Goal: Information Seeking & Learning: Check status

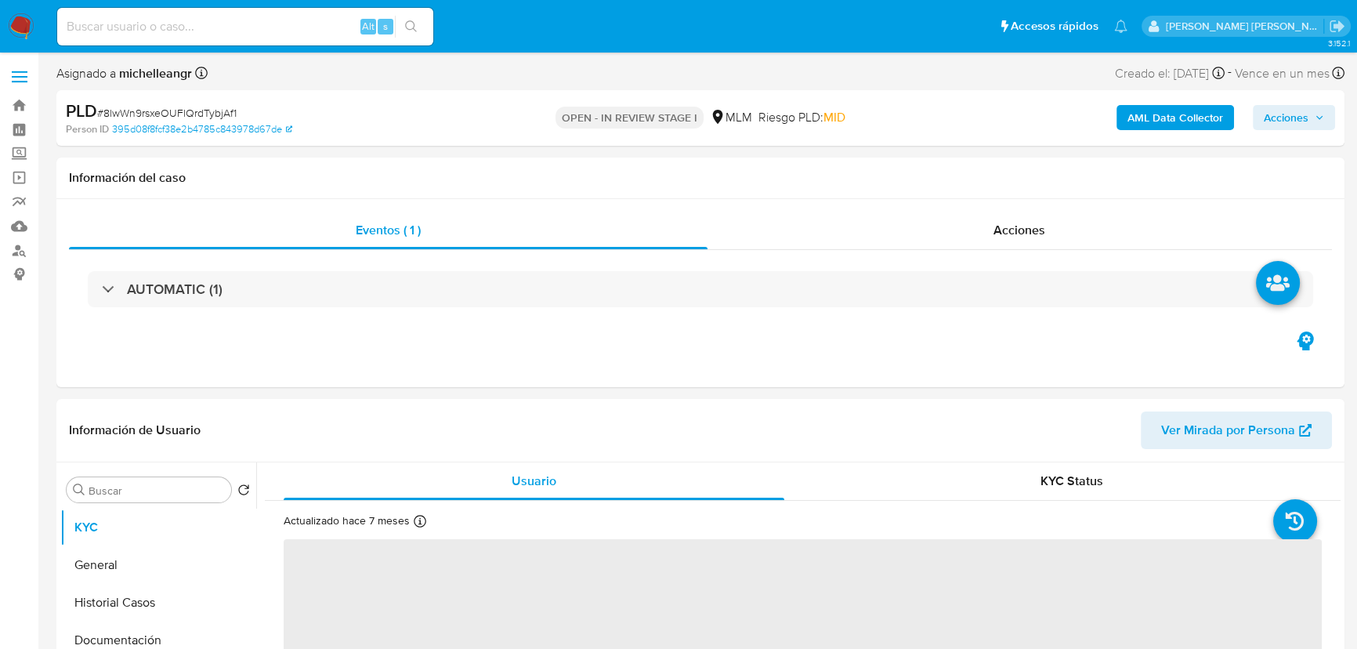
click at [181, 38] on div "Alt s" at bounding box center [245, 27] width 376 height 38
click at [187, 29] on input at bounding box center [245, 26] width 376 height 20
paste input "1373437929"
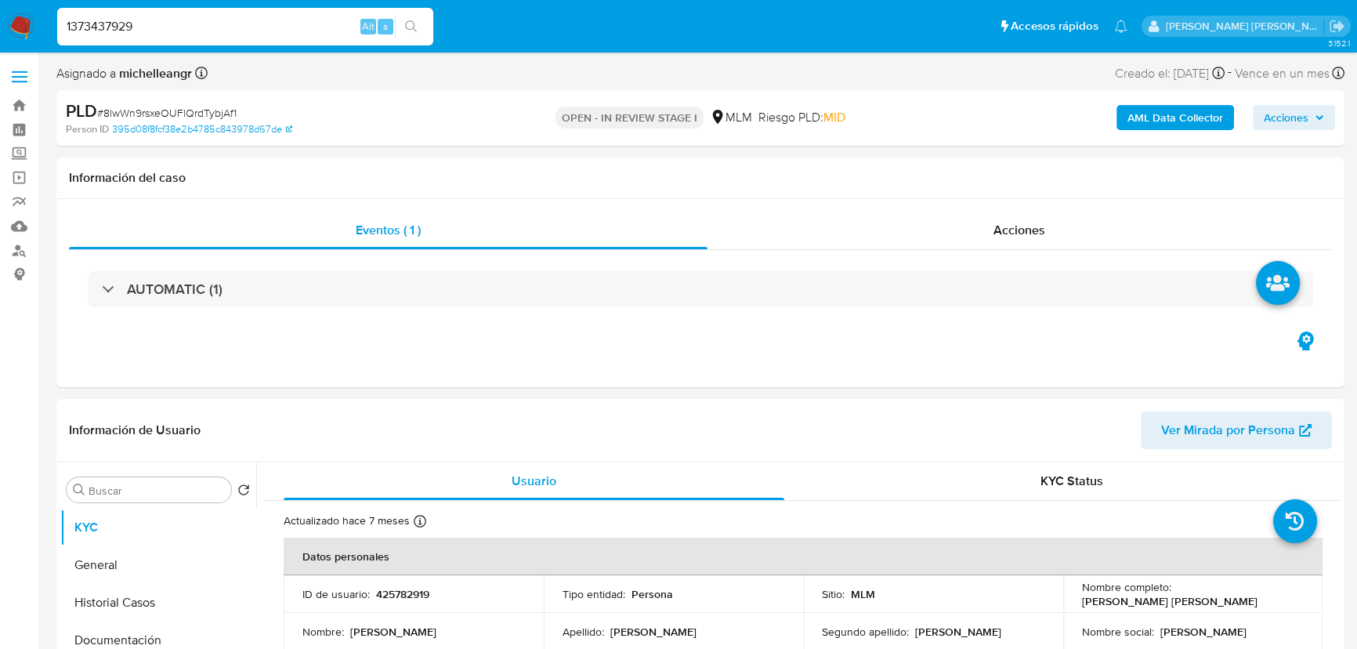
type input "1373437929"
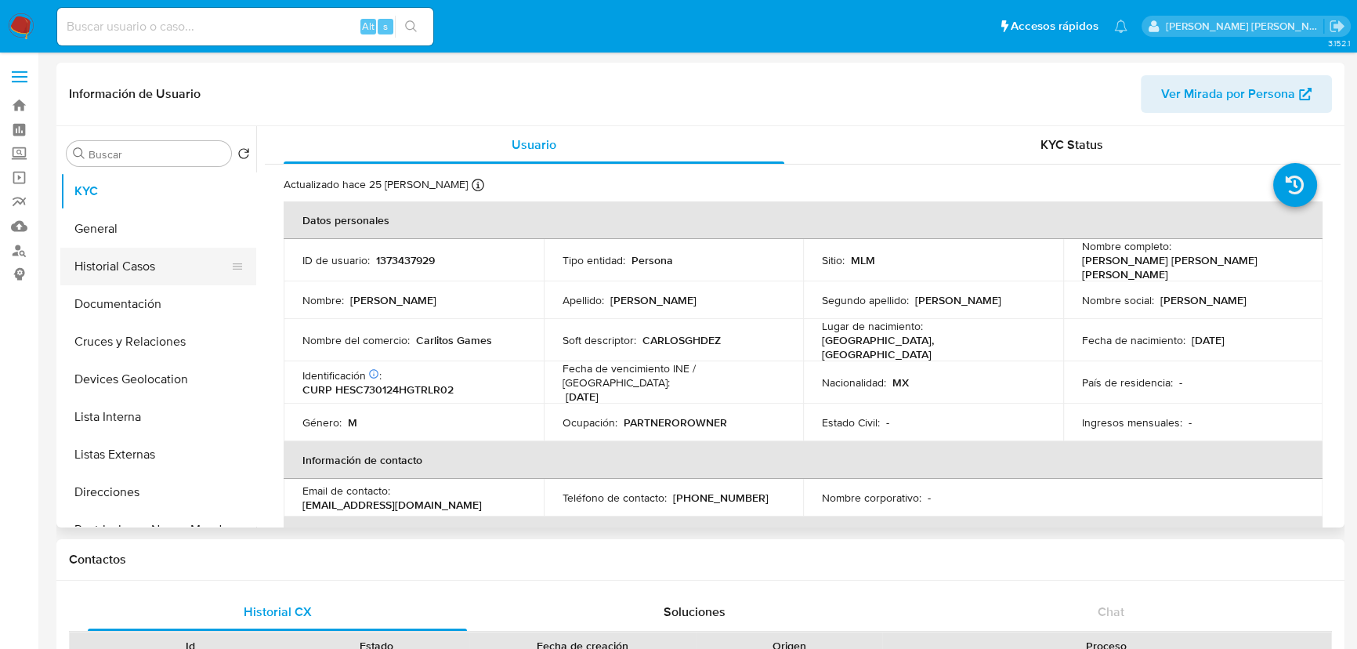
click at [89, 255] on button "Historial Casos" at bounding box center [151, 267] width 183 height 38
select select "10"
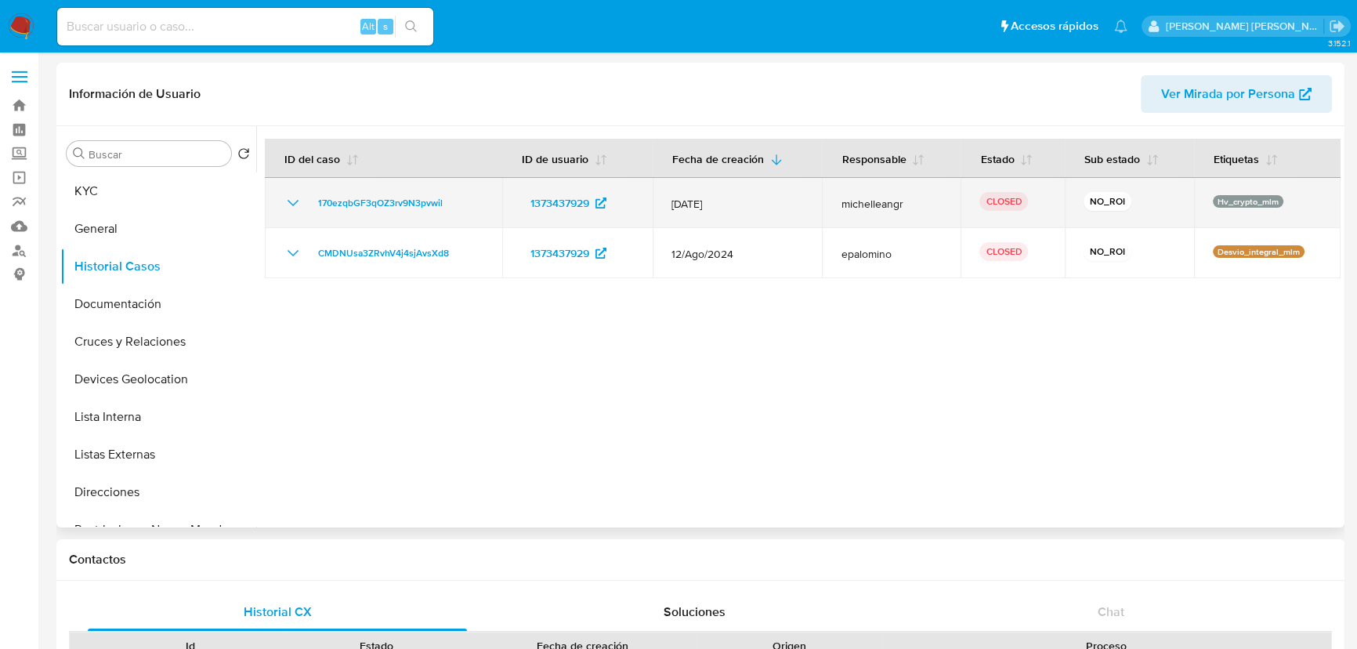
click at [295, 198] on icon "Mostrar/Ocultar" at bounding box center [293, 203] width 19 height 19
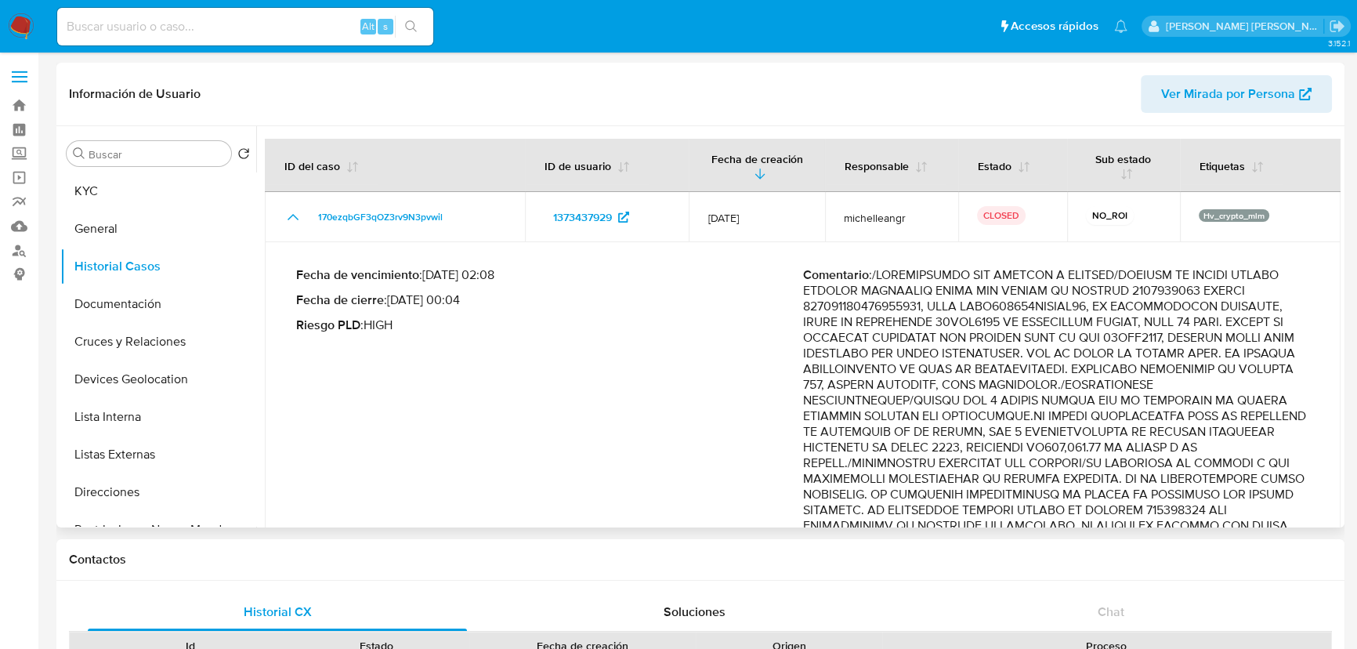
scroll to position [284, 0]
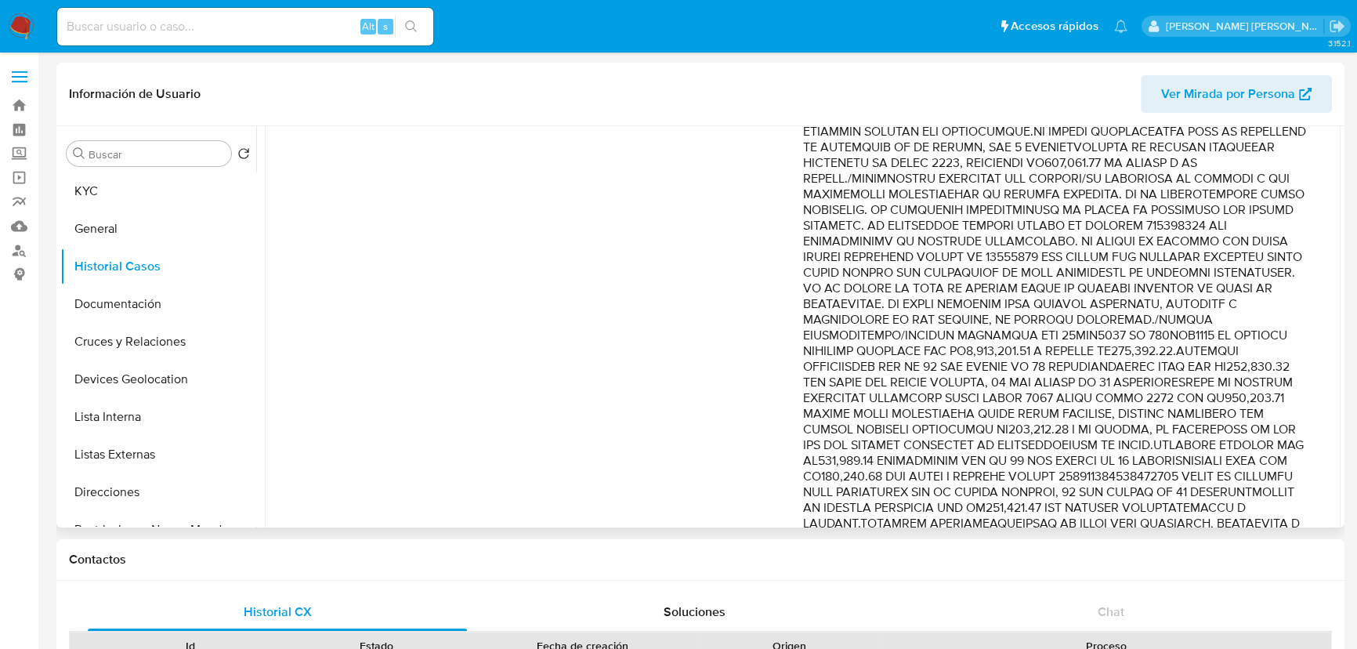
drag, startPoint x: 1110, startPoint y: 319, endPoint x: 1165, endPoint y: 366, distance: 72.8
click at [1165, 366] on p "Comentario :" at bounding box center [1056, 375] width 507 height 784
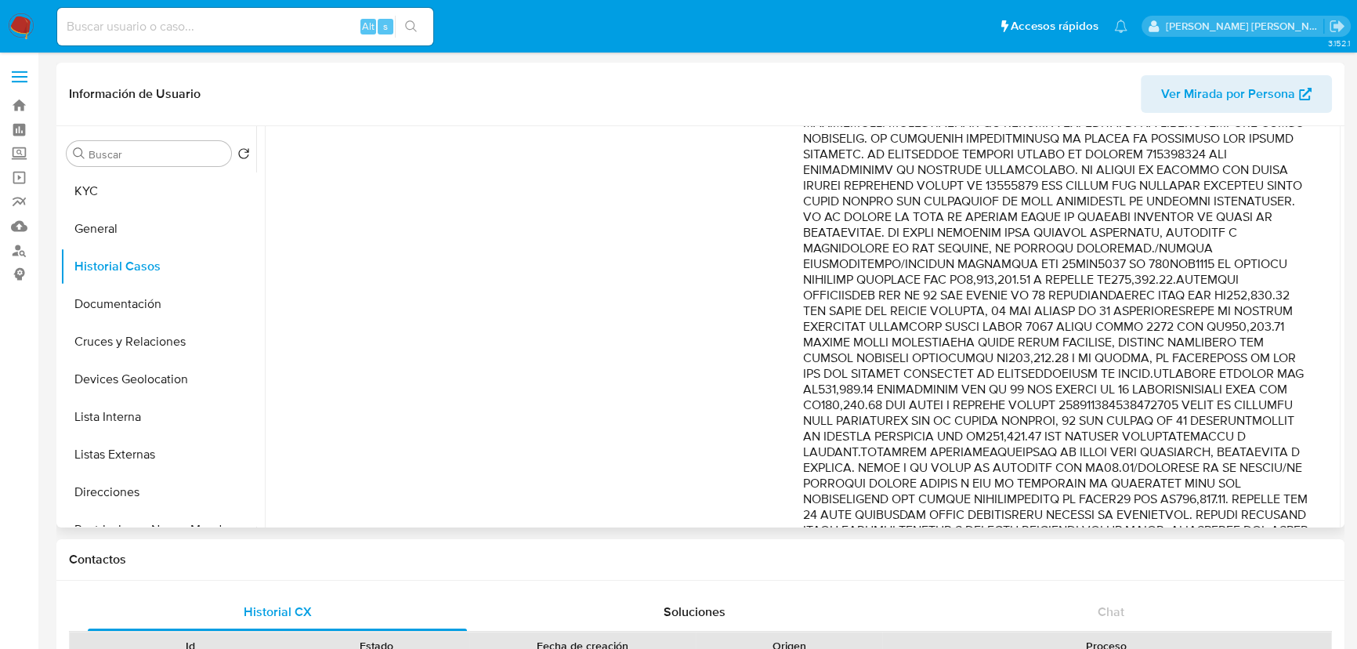
scroll to position [427, 0]
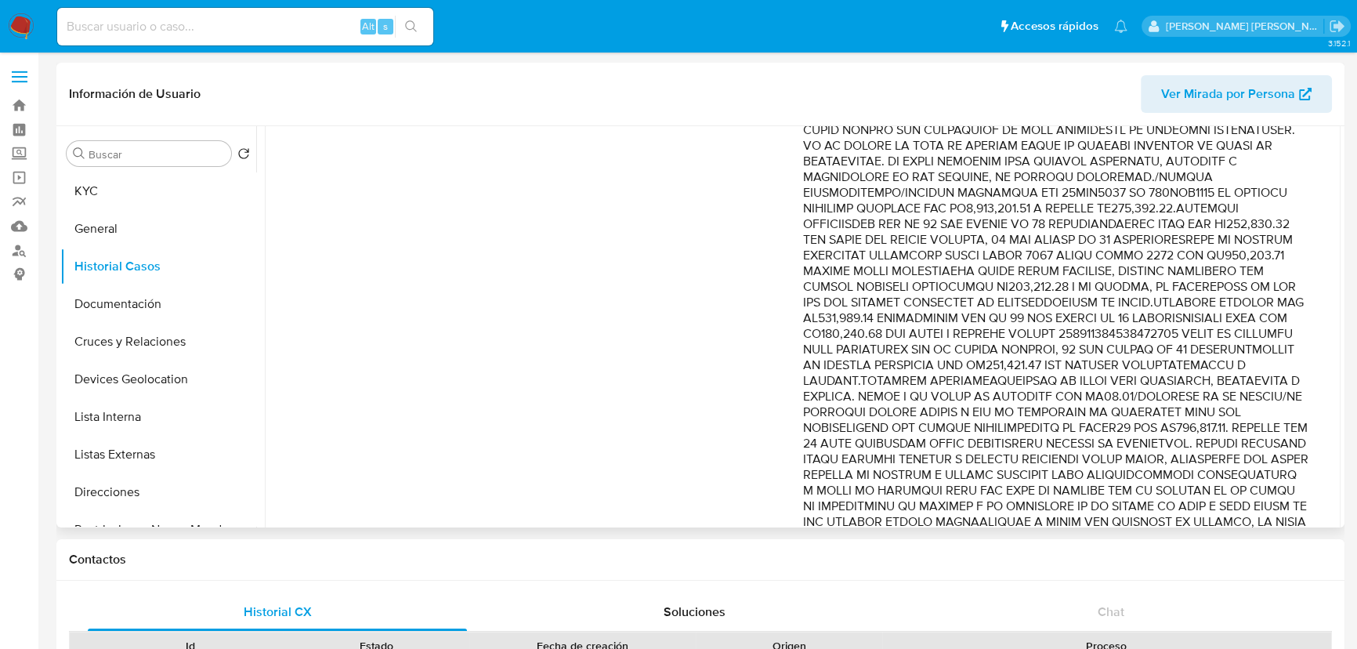
drag, startPoint x: 1208, startPoint y: 254, endPoint x: 1232, endPoint y: 377, distance: 125.3
click at [1232, 377] on p "Comentario :" at bounding box center [1056, 232] width 507 height 784
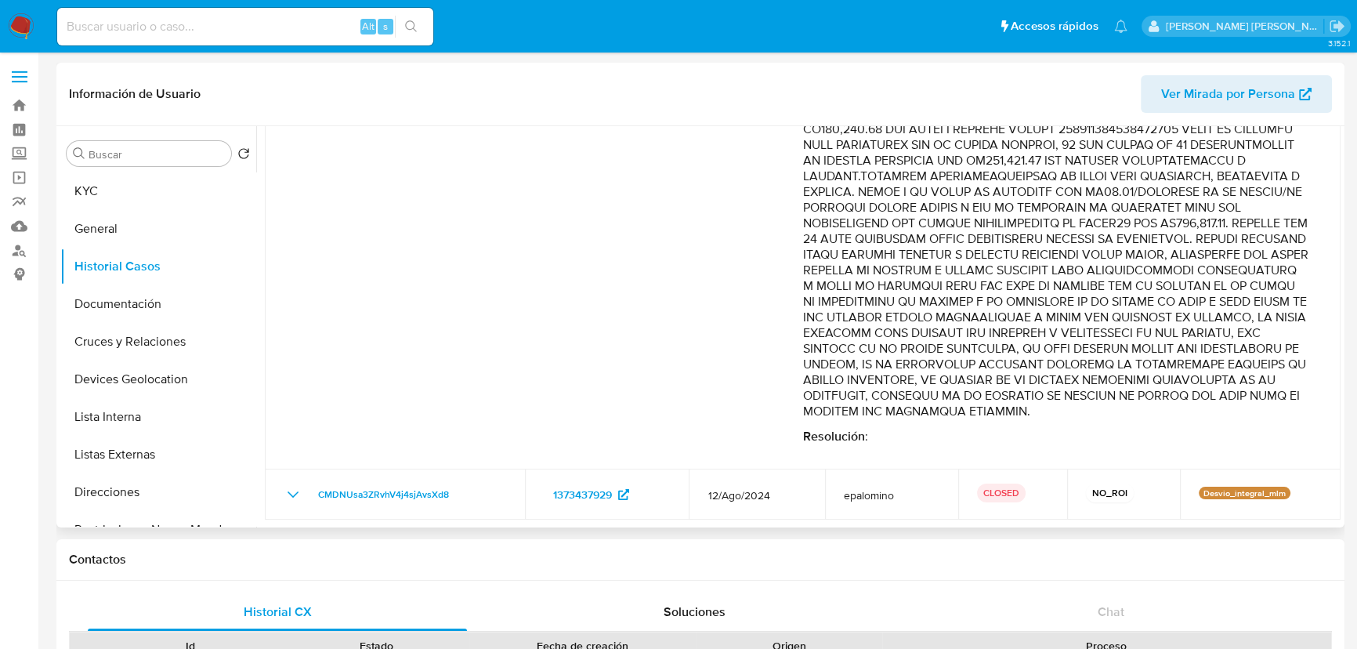
scroll to position [641, 0]
click at [311, 27] on input at bounding box center [245, 26] width 376 height 20
paste input "707558862"
type input "707558862"
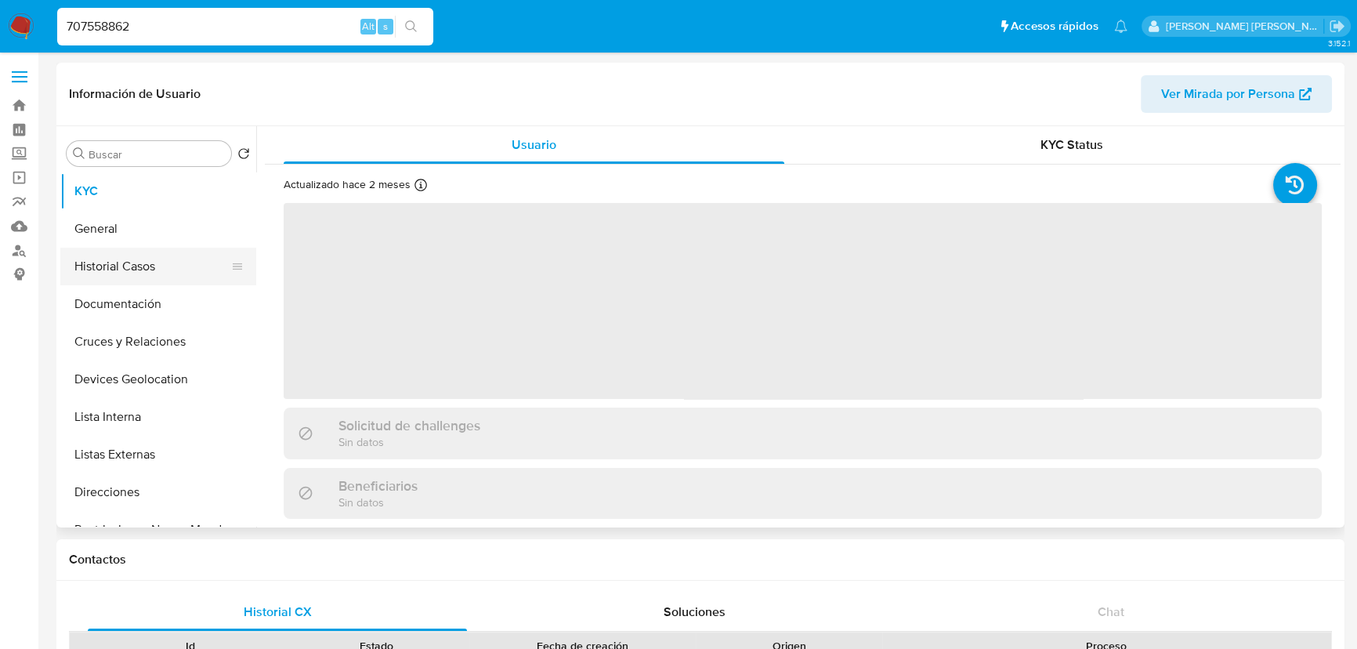
click at [154, 259] on button "Historial Casos" at bounding box center [151, 267] width 183 height 38
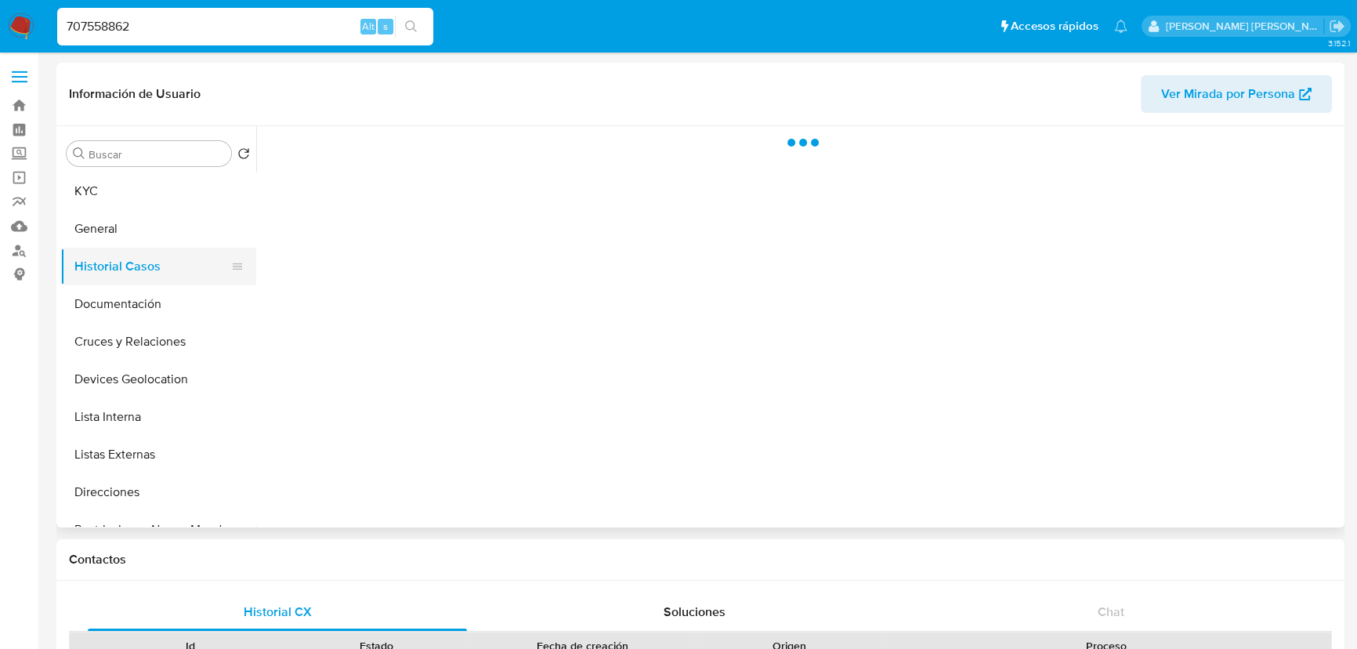
select select "10"
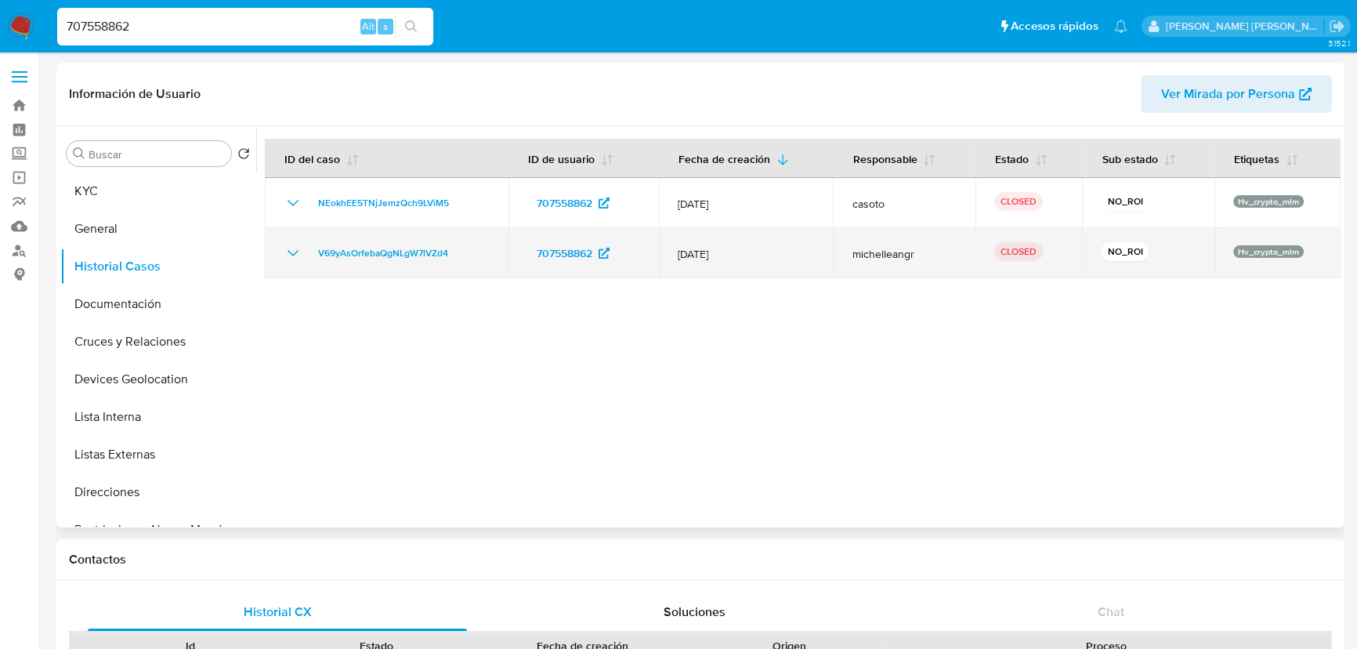
click at [285, 251] on icon "Mostrar/Ocultar" at bounding box center [293, 253] width 19 height 19
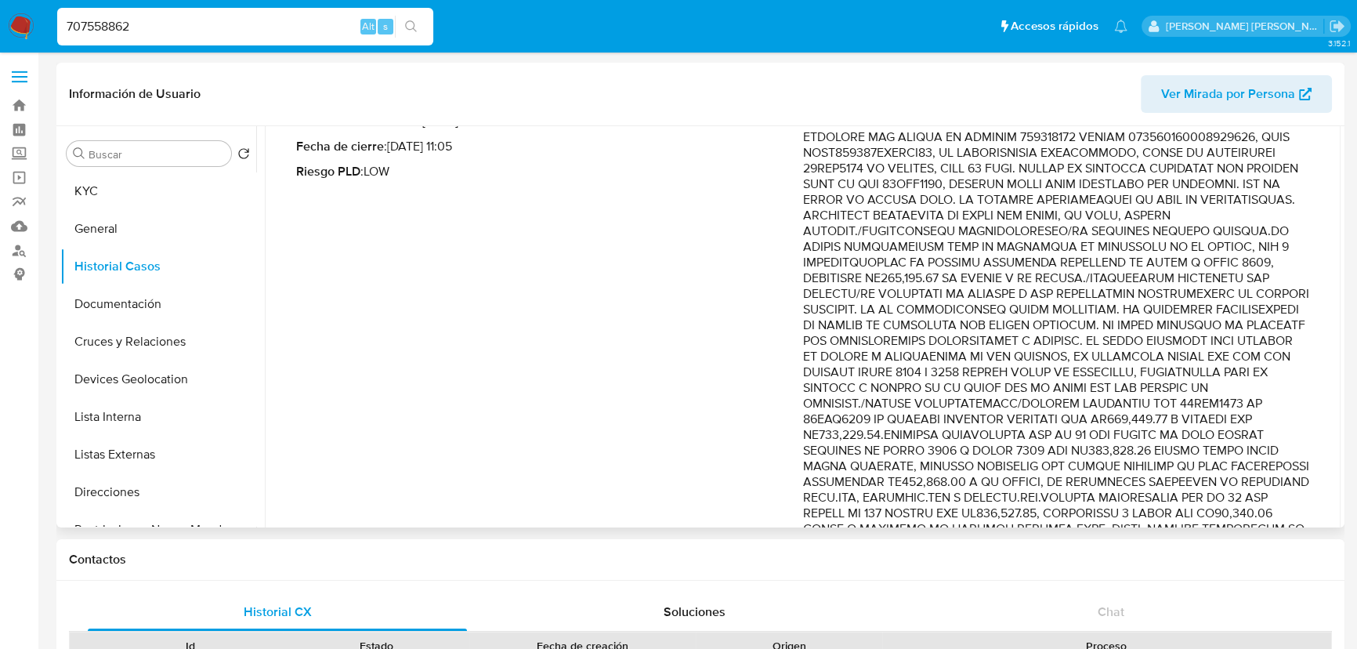
scroll to position [284, 0]
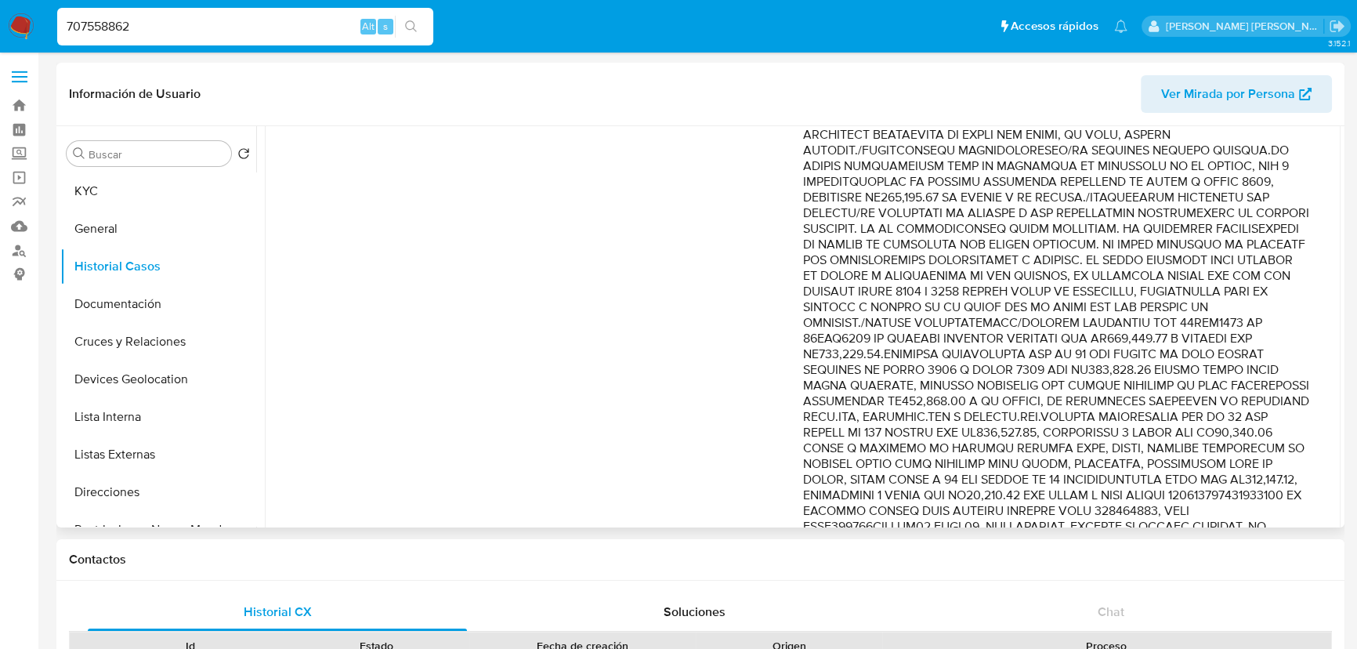
drag, startPoint x: 1129, startPoint y: 263, endPoint x: 1250, endPoint y: 395, distance: 178.6
click at [1250, 394] on p "Comentario :" at bounding box center [1056, 393] width 507 height 721
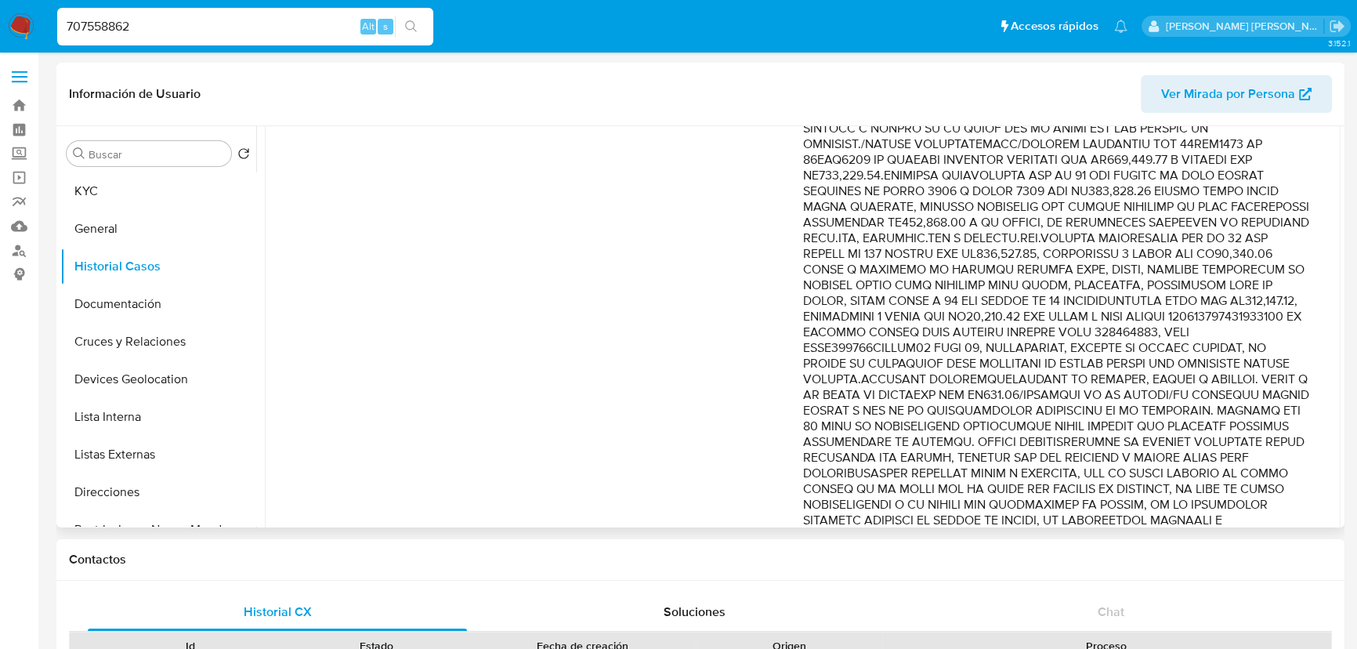
scroll to position [498, 0]
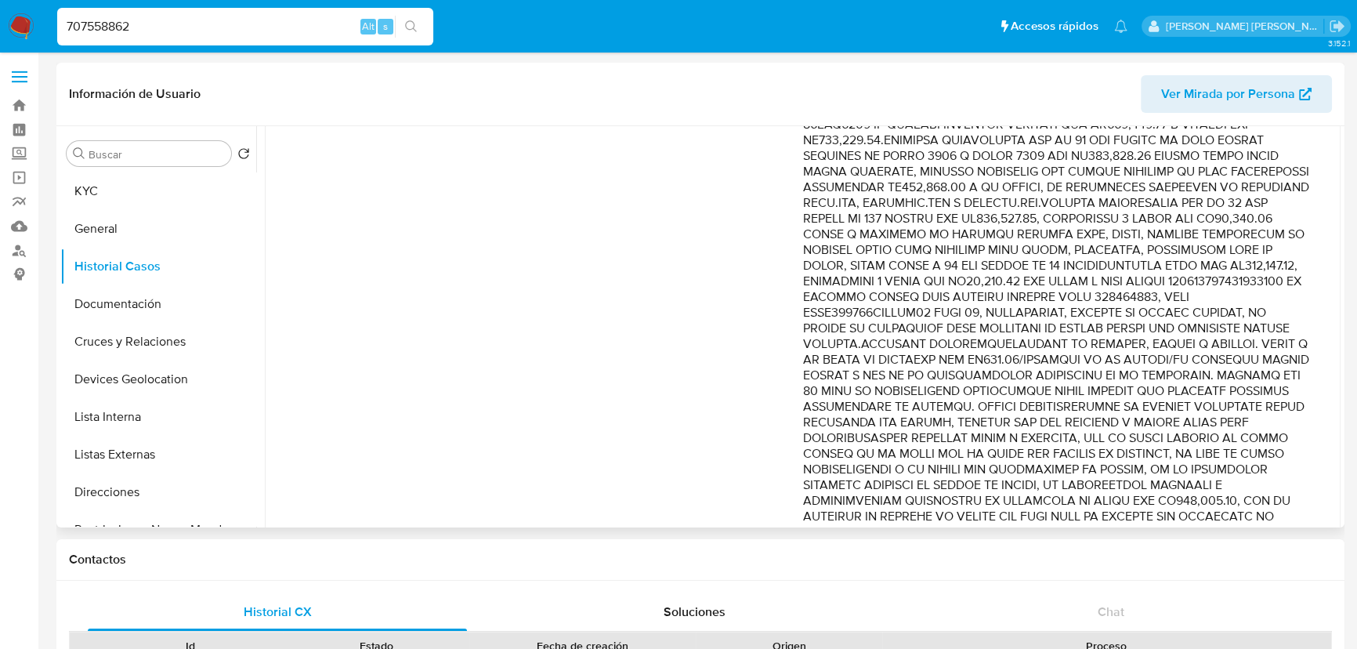
drag, startPoint x: 1191, startPoint y: 344, endPoint x: 1219, endPoint y: 433, distance: 92.9
click at [1219, 433] on p "Comentario :" at bounding box center [1056, 179] width 507 height 721
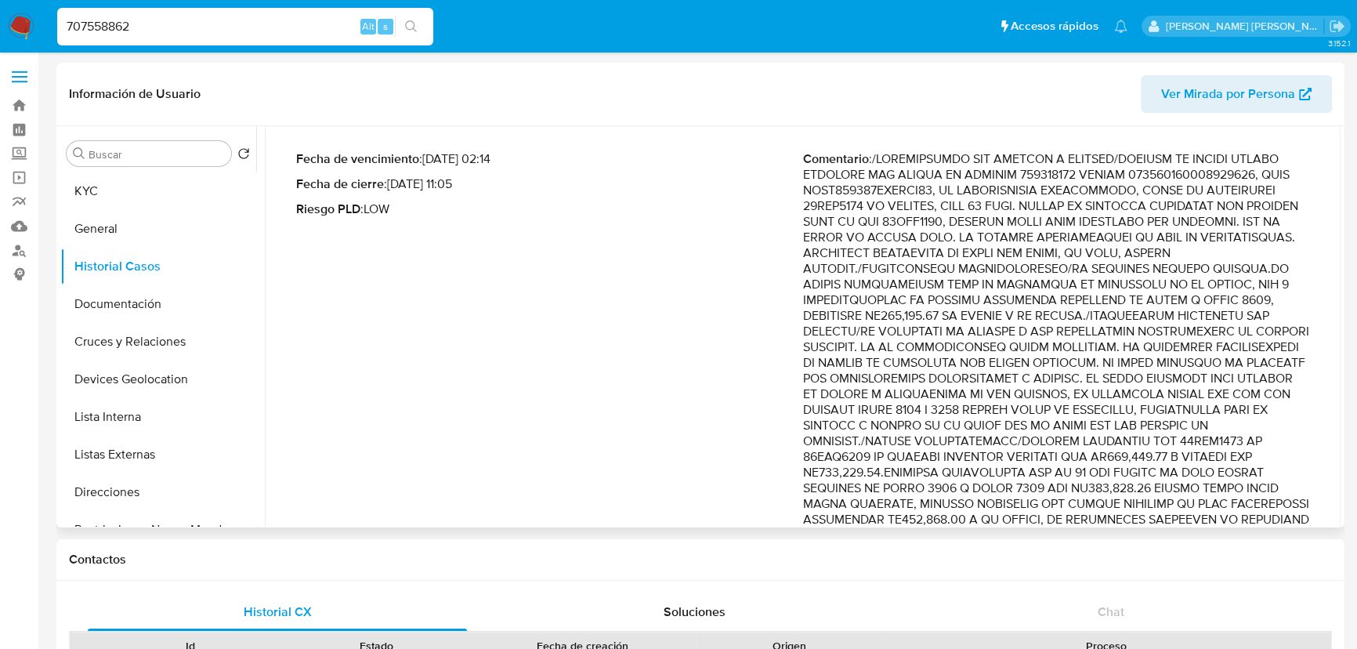
scroll to position [0, 0]
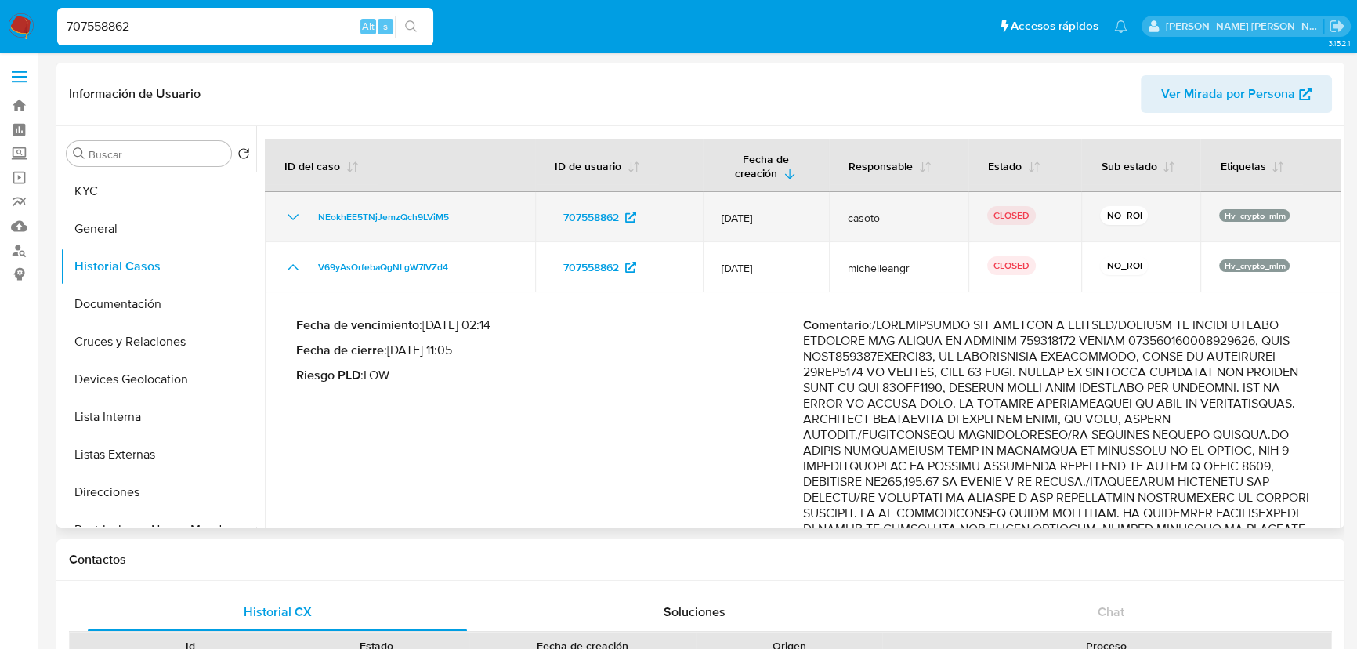
click at [286, 219] on icon "Mostrar/Ocultar" at bounding box center [293, 217] width 19 height 19
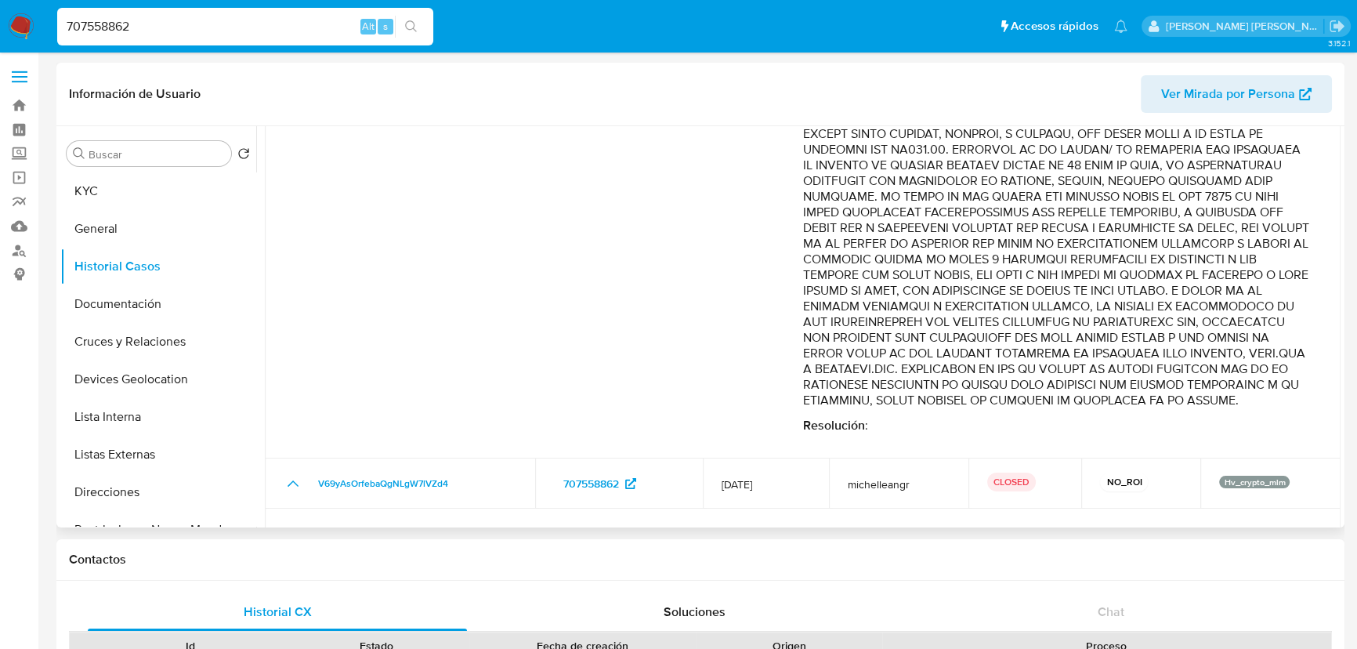
scroll to position [641, 0]
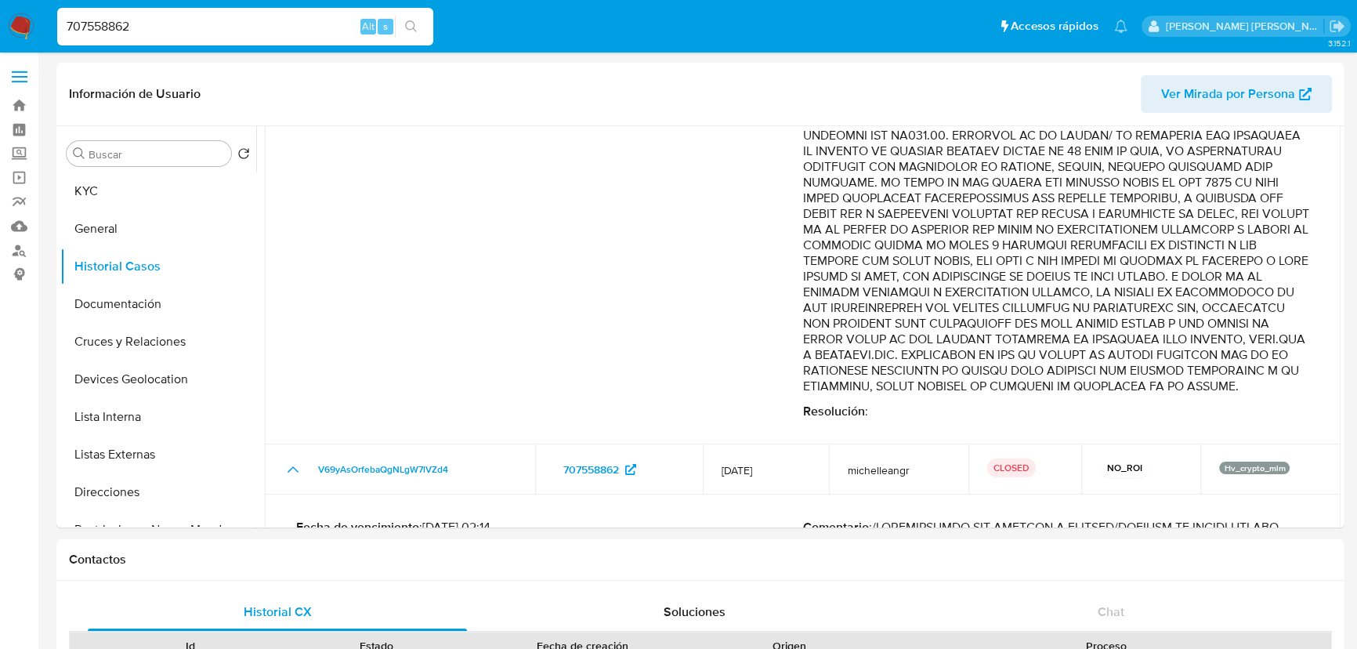
drag, startPoint x: 96, startPoint y: 14, endPoint x: 0, endPoint y: -16, distance: 101.1
paste input "501626167"
type input "501626167"
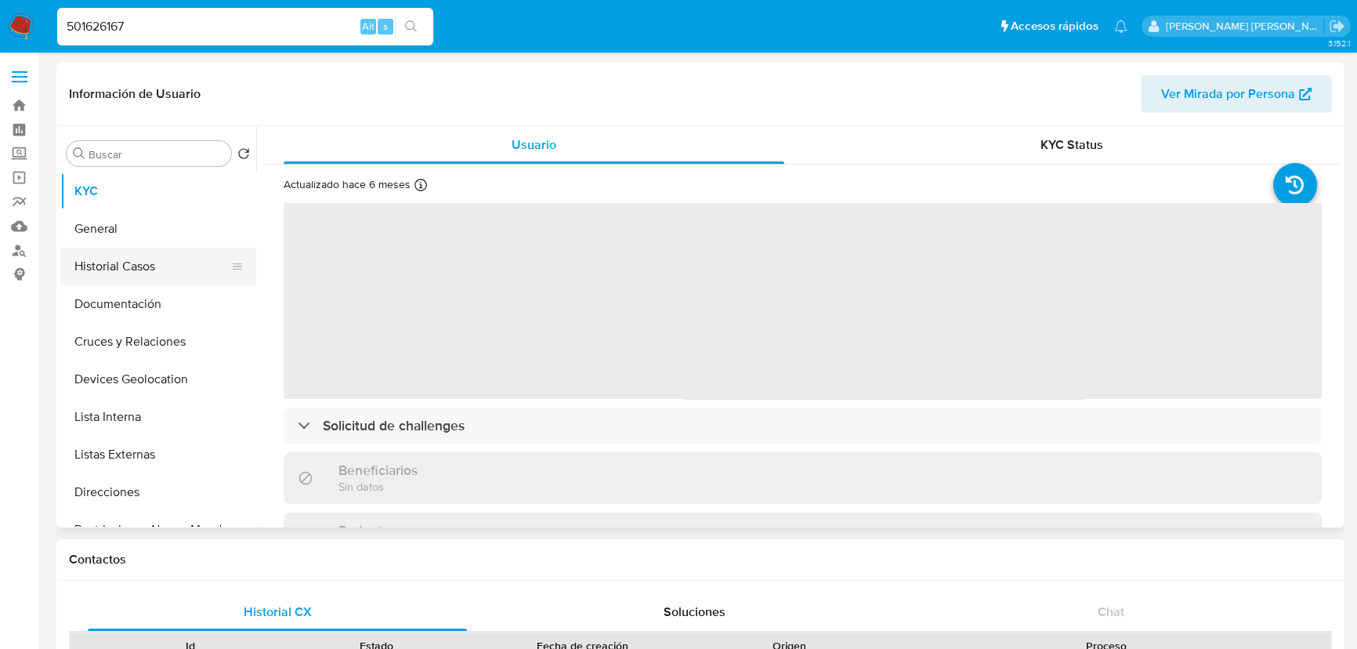
click at [107, 265] on button "Historial Casos" at bounding box center [151, 267] width 183 height 38
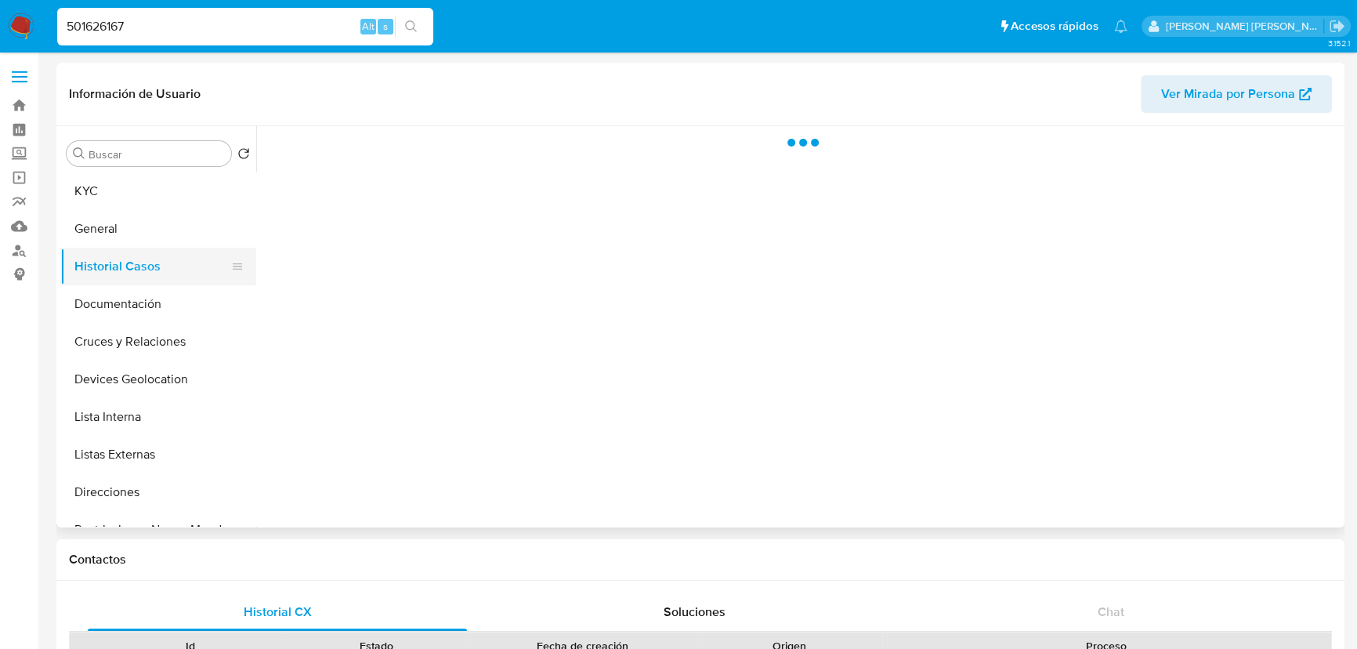
select select "10"
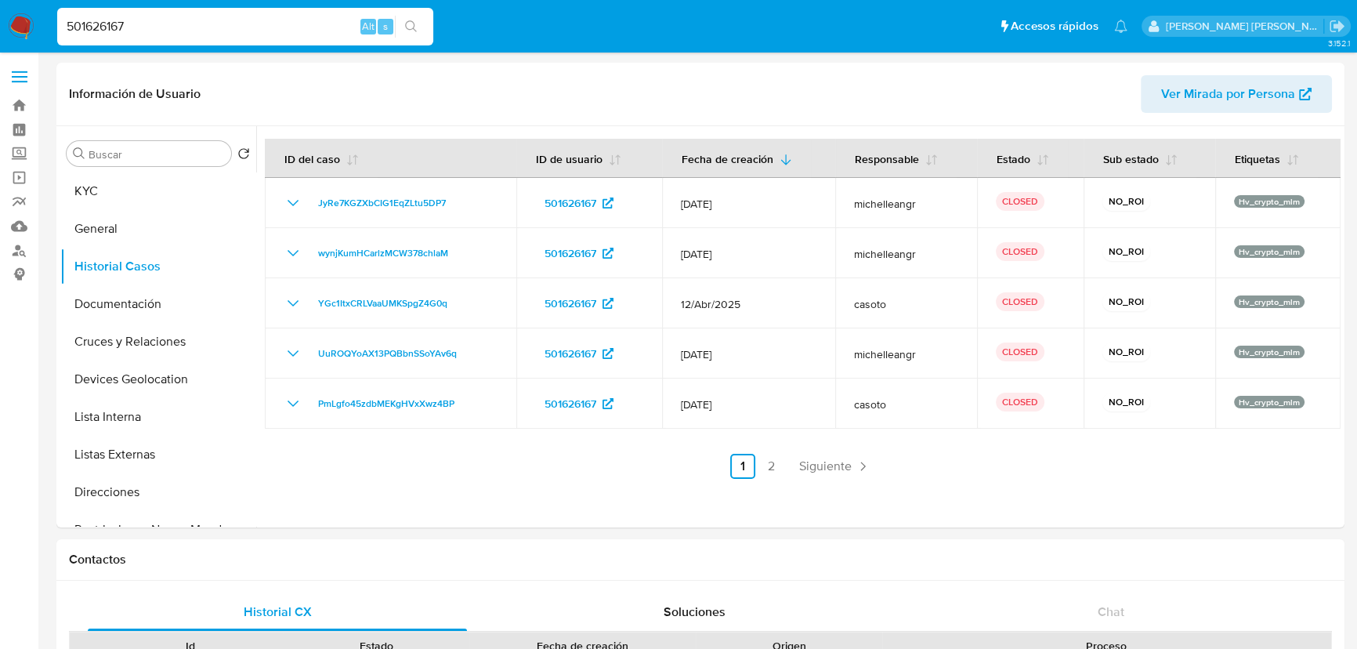
drag, startPoint x: 243, startPoint y: 25, endPoint x: 0, endPoint y: 13, distance: 243.2
click at [0, 13] on nav "Pausado Ver notificaciones 501626167 Alt s Accesos rápidos Presiona las siguien…" at bounding box center [678, 26] width 1357 height 53
paste input "231584079"
type input "231584079"
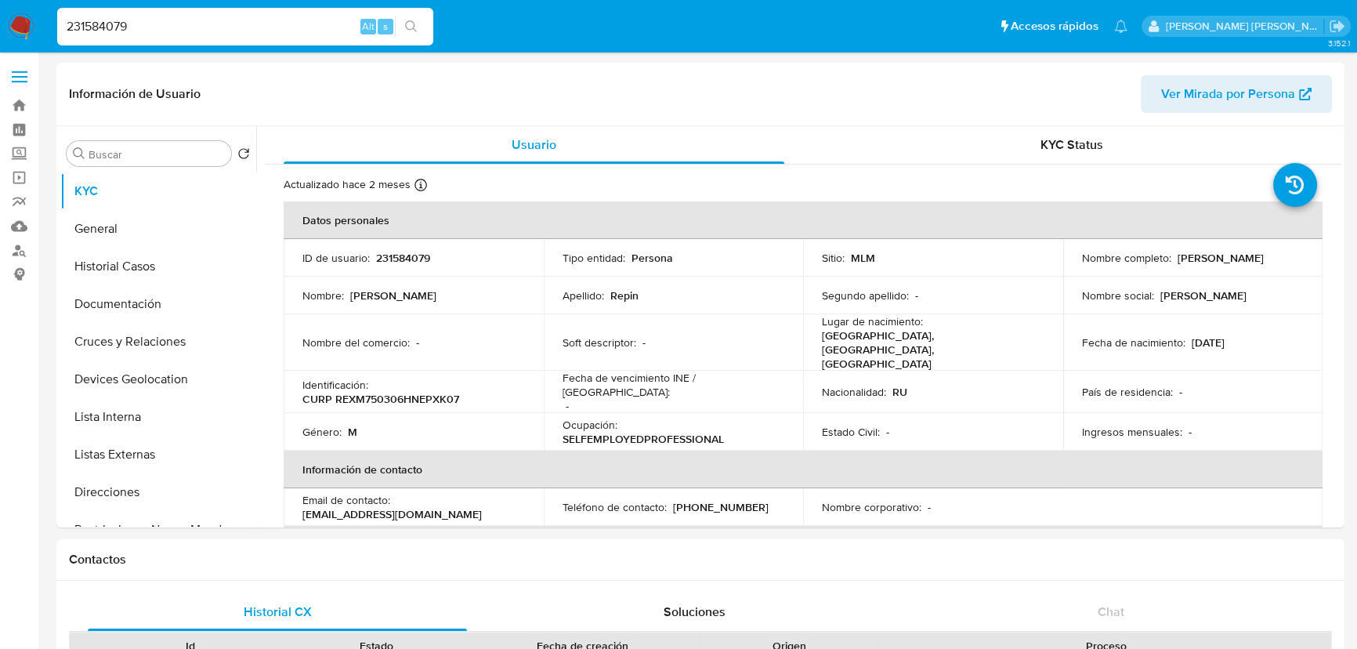
select select "10"
click at [168, 275] on button "Historial Casos" at bounding box center [151, 267] width 183 height 38
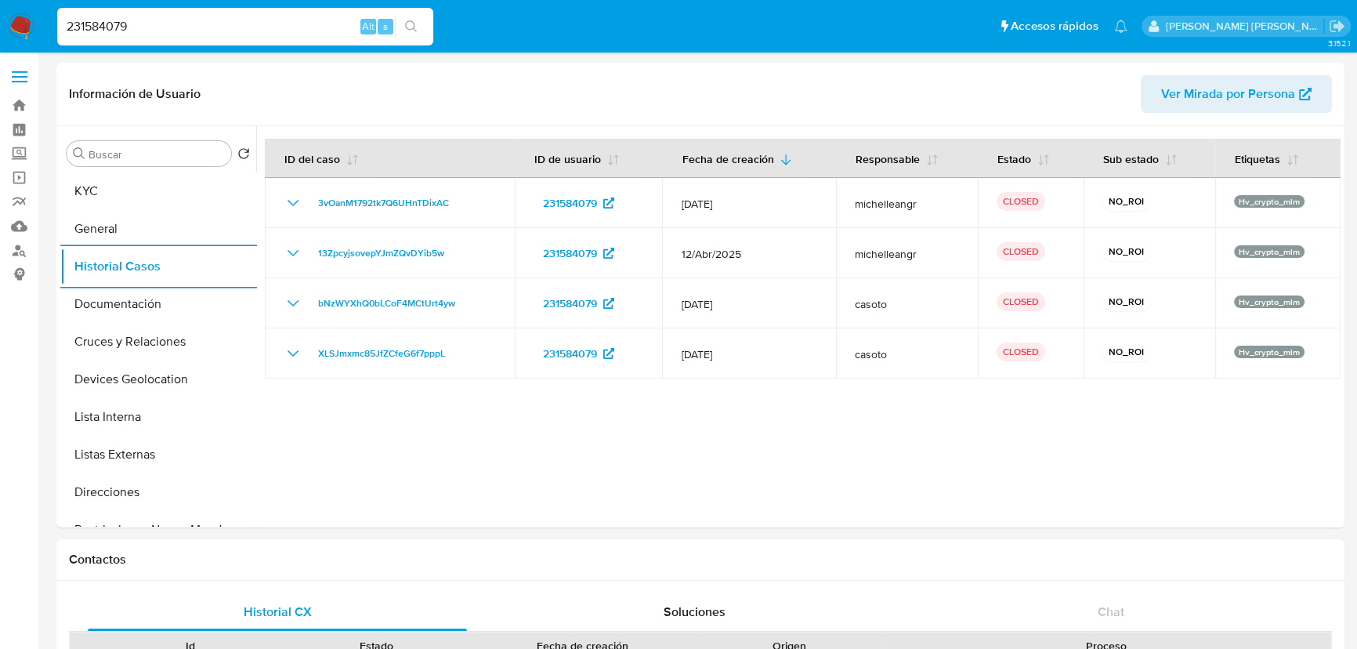
drag, startPoint x: 208, startPoint y: 19, endPoint x: 0, endPoint y: 0, distance: 208.5
click at [0, 0] on nav "Pausado Ver notificaciones 231584079 Alt s Accesos rápidos Presiona las siguien…" at bounding box center [678, 26] width 1357 height 53
paste input "1366290206"
type input "1366290206"
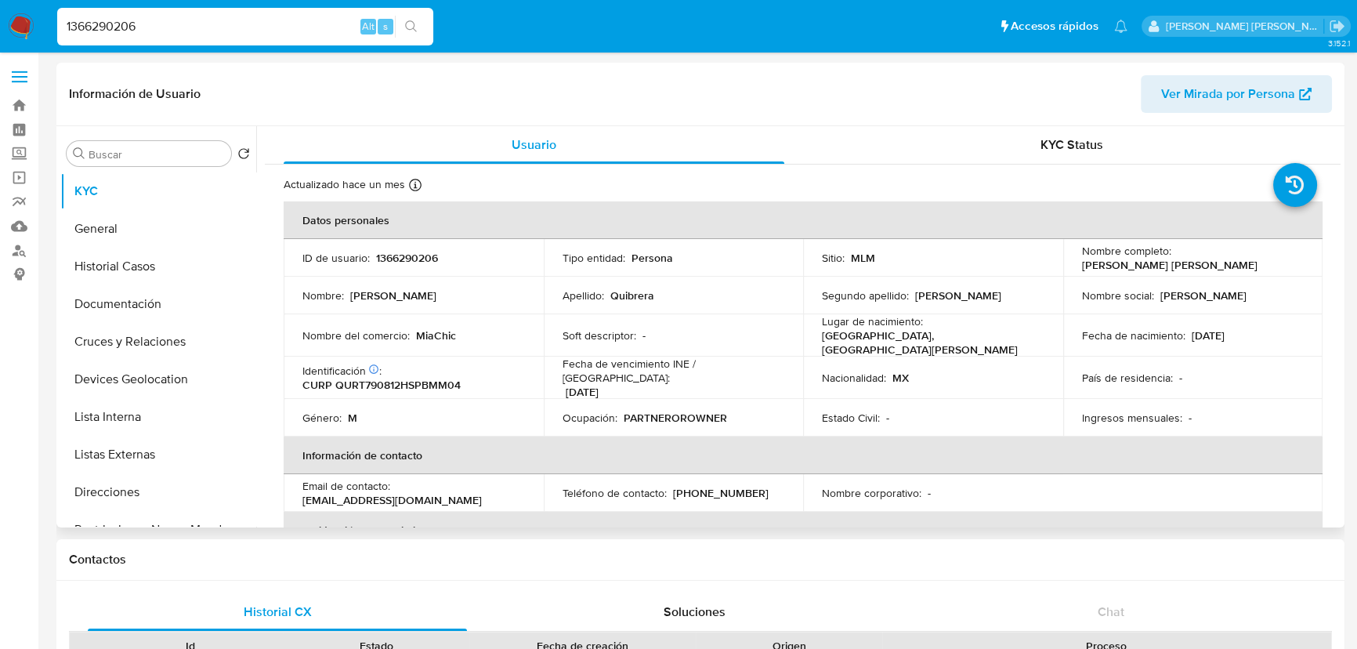
select select "10"
click at [154, 266] on button "Historial Casos" at bounding box center [151, 267] width 183 height 38
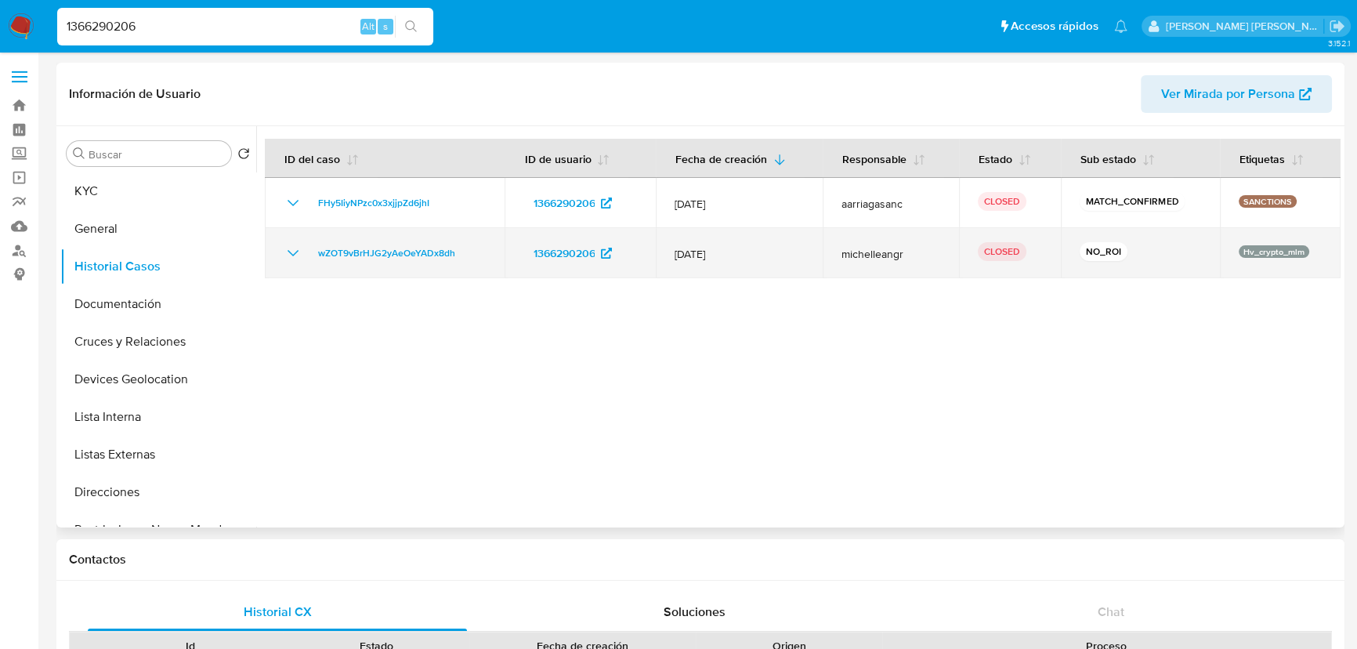
click at [285, 252] on icon "Mostrar/Ocultar" at bounding box center [293, 253] width 19 height 19
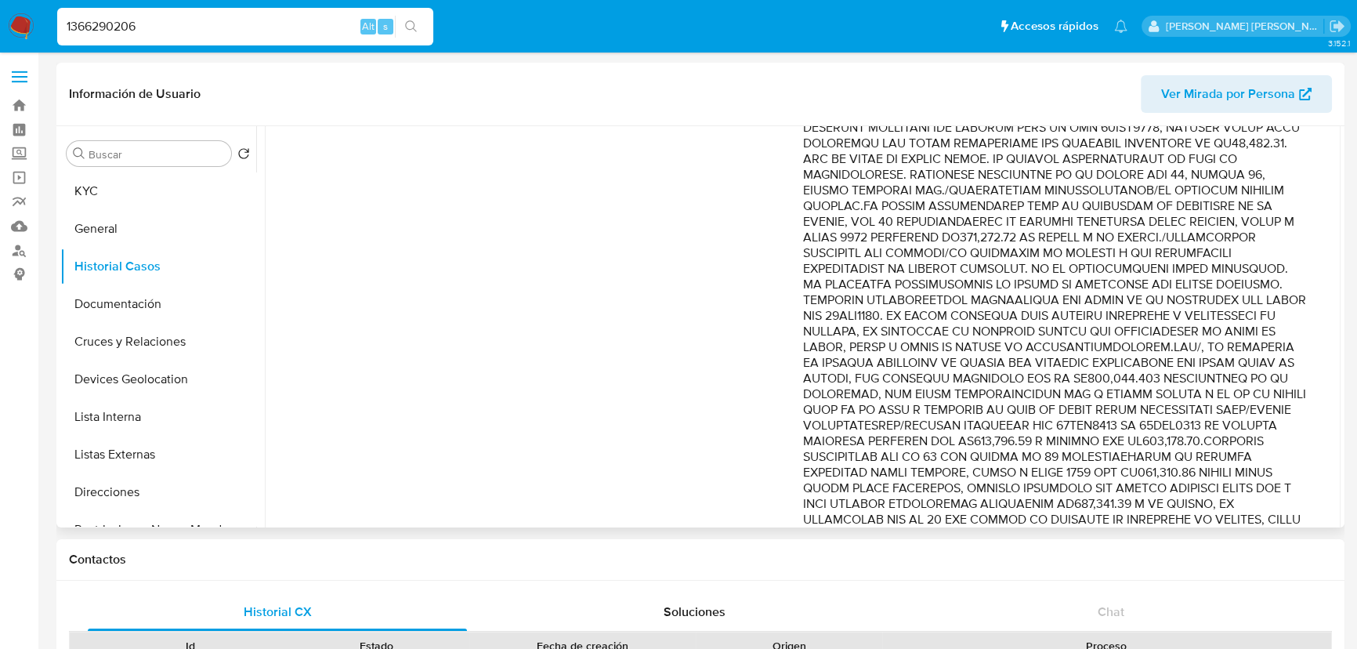
scroll to position [284, 0]
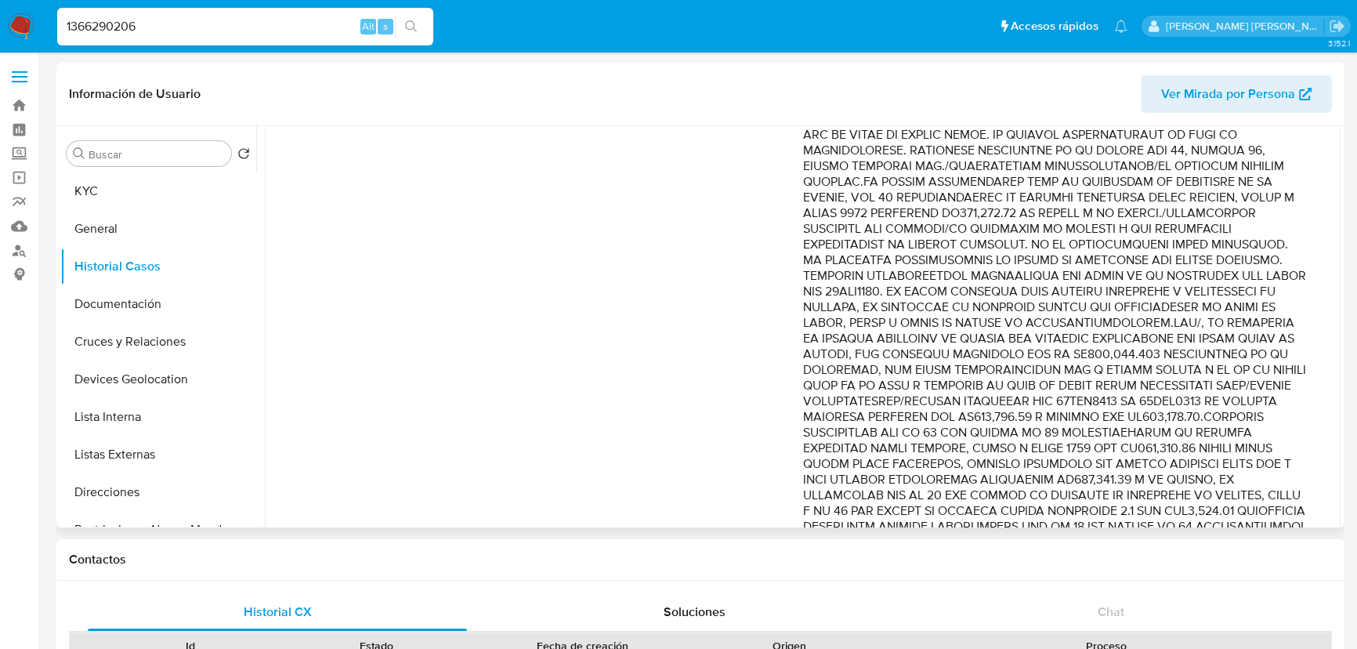
drag, startPoint x: 1145, startPoint y: 329, endPoint x: 1237, endPoint y: 343, distance: 92.8
click at [1237, 343] on p "Comentario :" at bounding box center [1056, 448] width 507 height 831
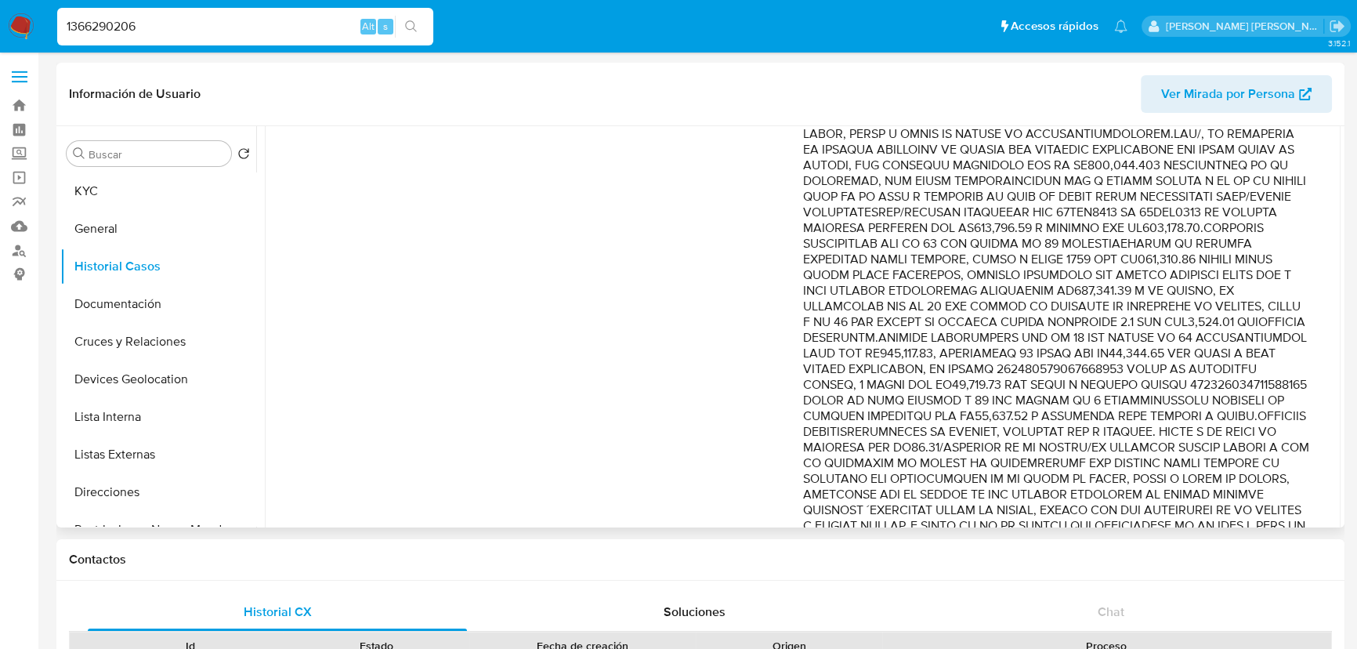
scroll to position [498, 0]
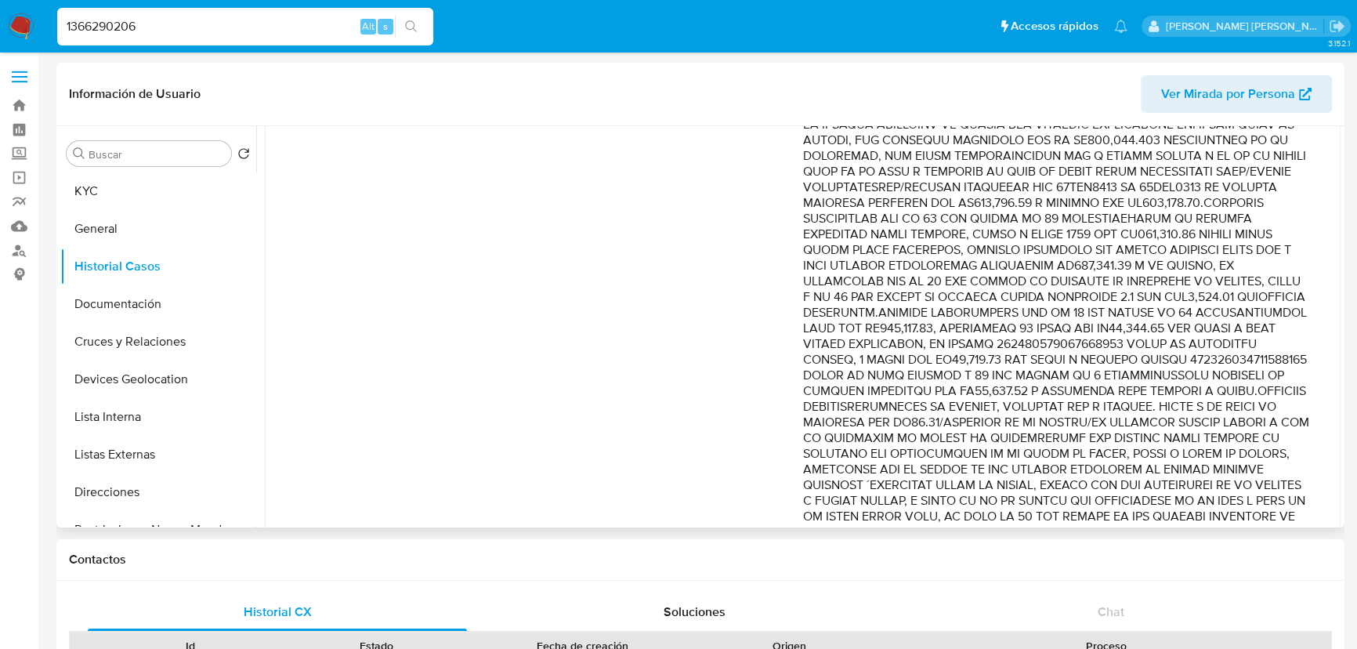
drag, startPoint x: 1235, startPoint y: 252, endPoint x: 1253, endPoint y: 365, distance: 114.3
click at [1253, 365] on p "Comentario :" at bounding box center [1056, 234] width 507 height 831
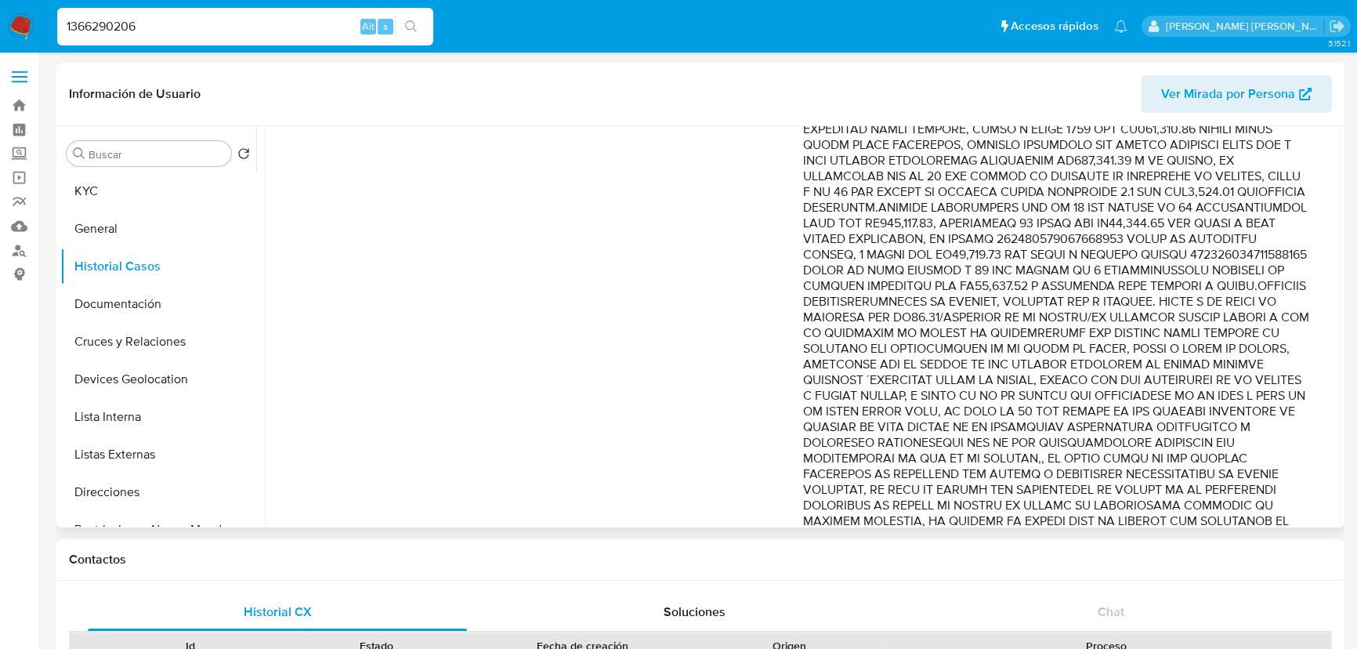
scroll to position [641, 0]
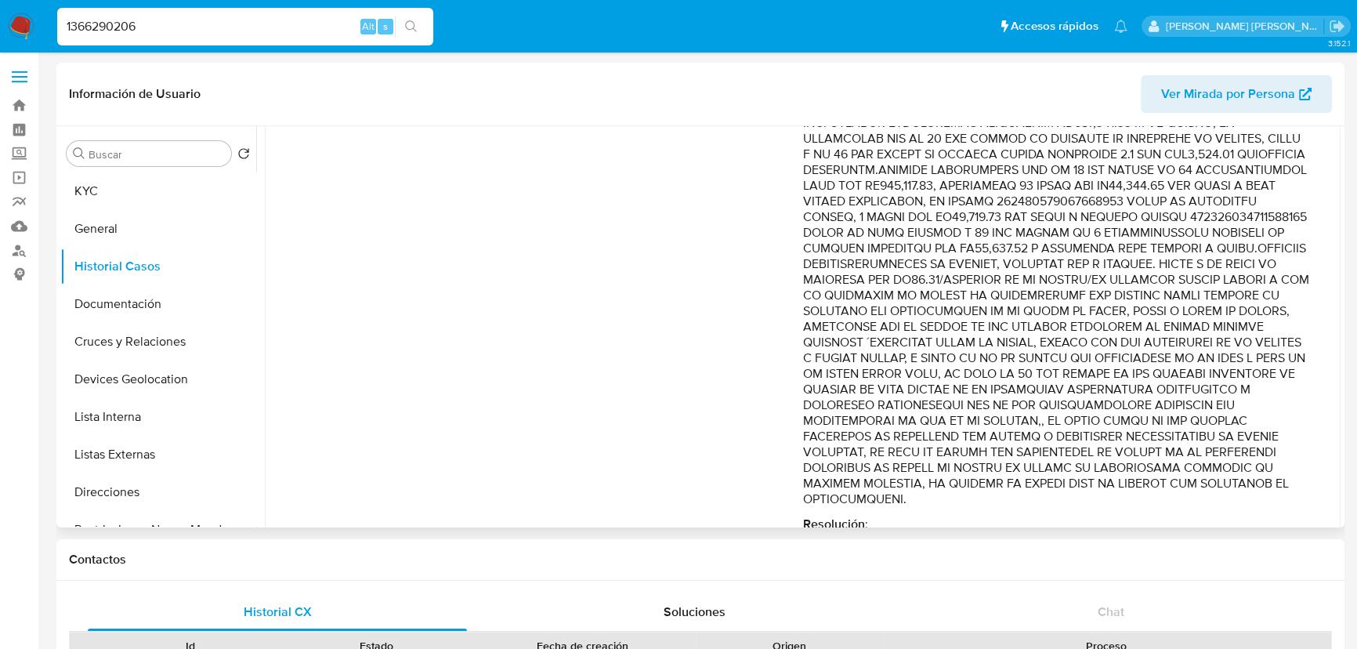
drag, startPoint x: 1215, startPoint y: 326, endPoint x: 1284, endPoint y: 422, distance: 118.5
click at [1284, 422] on p "Comentario :" at bounding box center [1056, 91] width 507 height 831
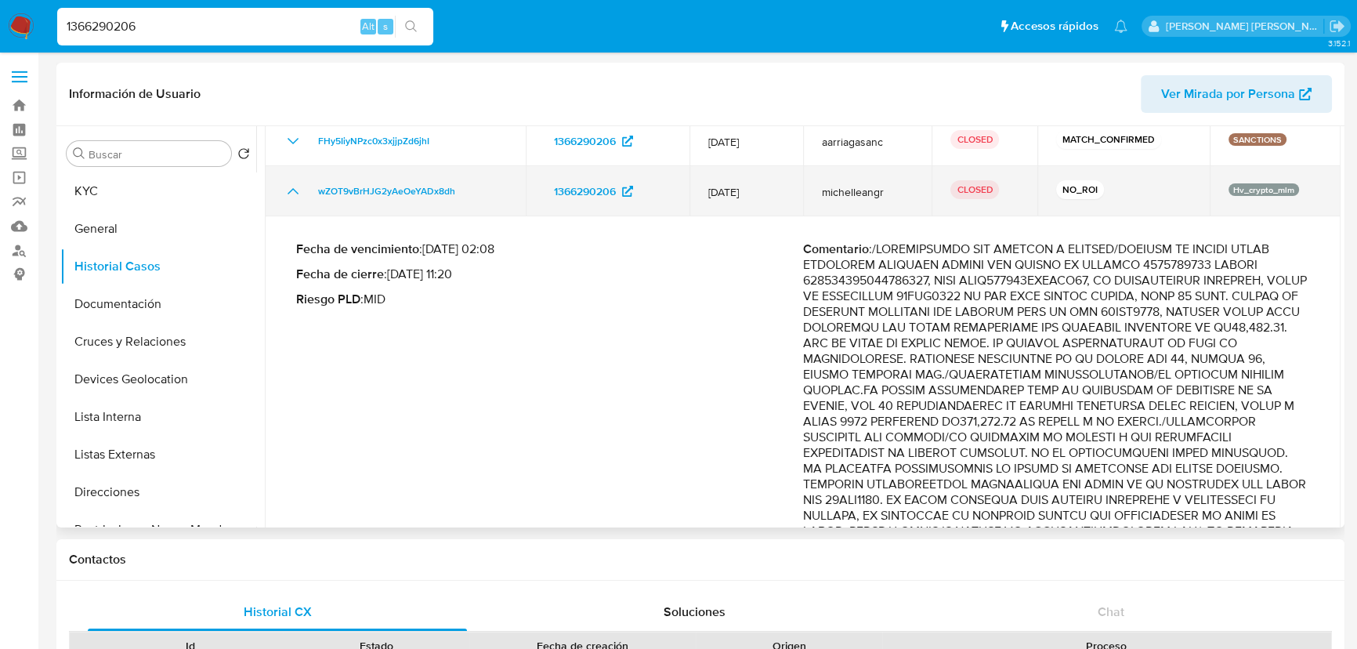
scroll to position [0, 0]
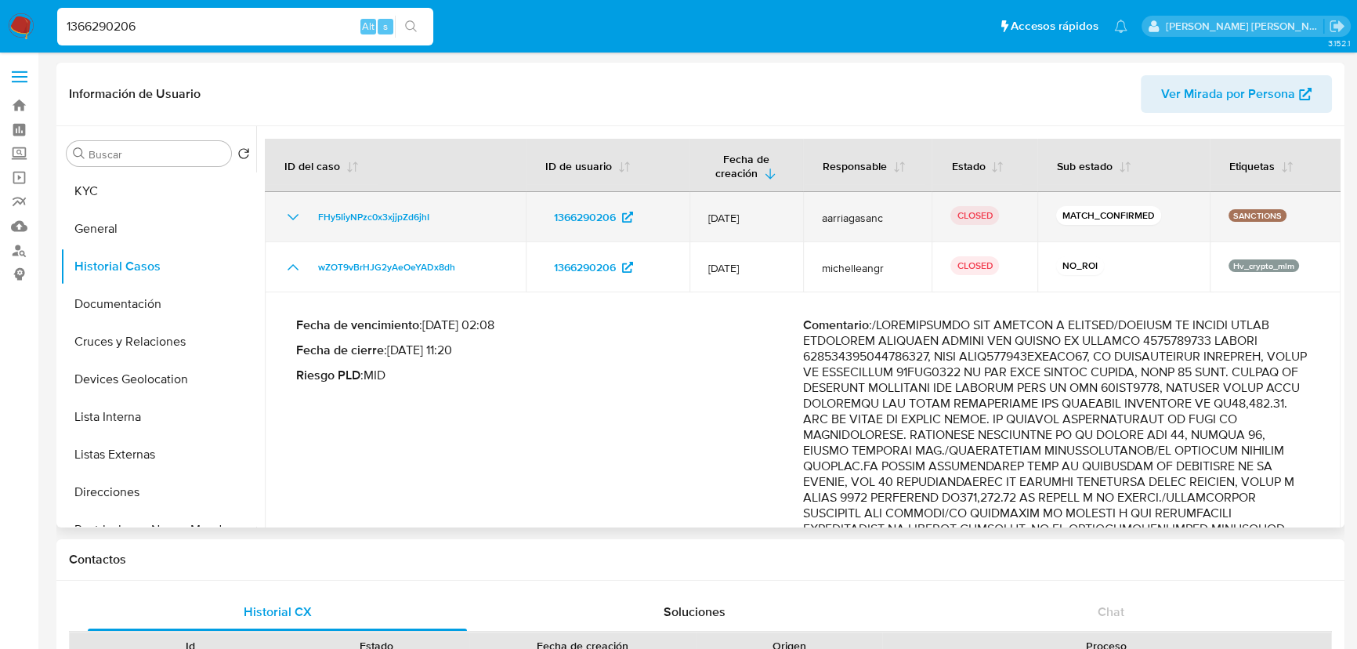
drag, startPoint x: 293, startPoint y: 213, endPoint x: 304, endPoint y: 211, distance: 11.2
click at [293, 212] on icon "Mostrar/Ocultar" at bounding box center [293, 217] width 19 height 19
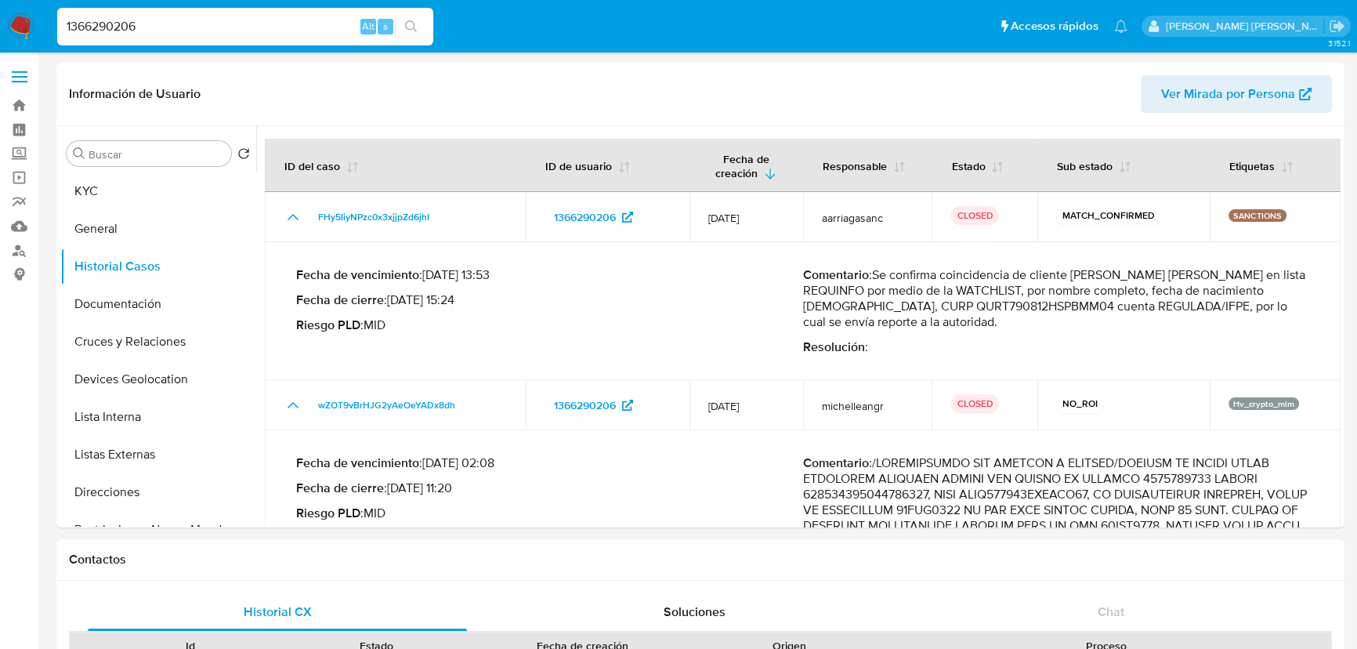
drag, startPoint x: 200, startPoint y: 30, endPoint x: 0, endPoint y: -17, distance: 205.3
paste input "087292323"
type input "1087292323"
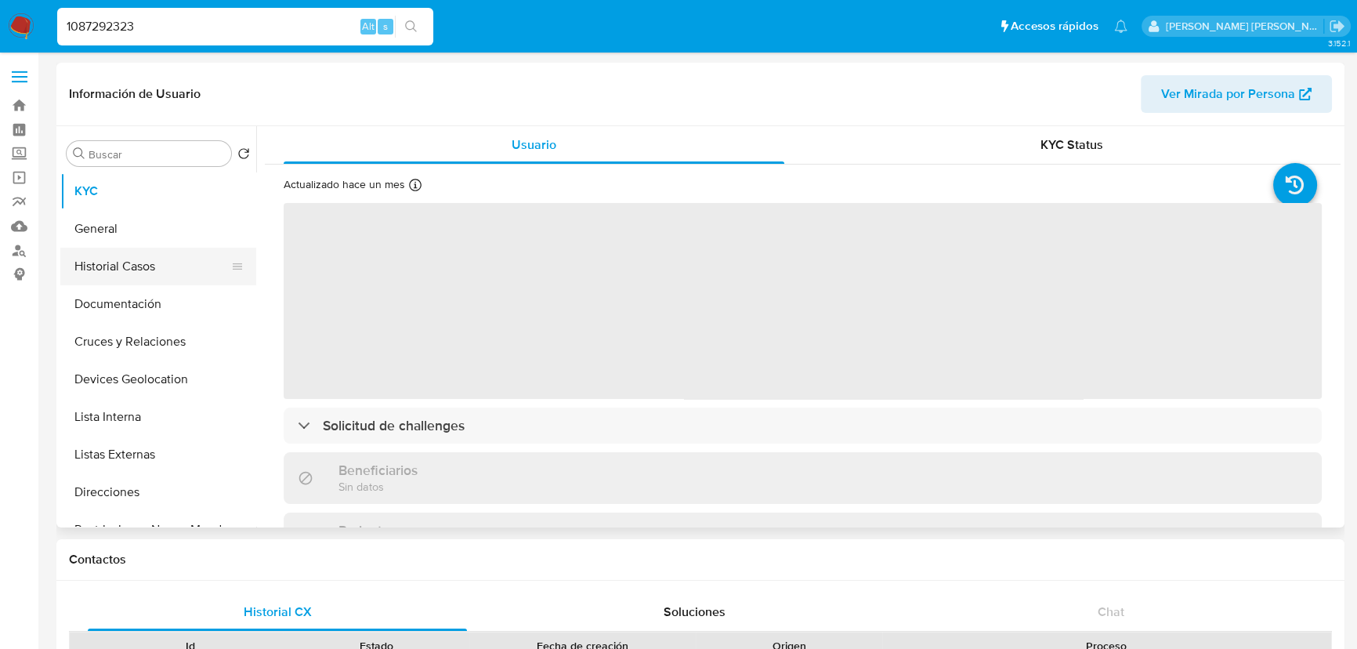
click at [120, 258] on button "Historial Casos" at bounding box center [151, 267] width 183 height 38
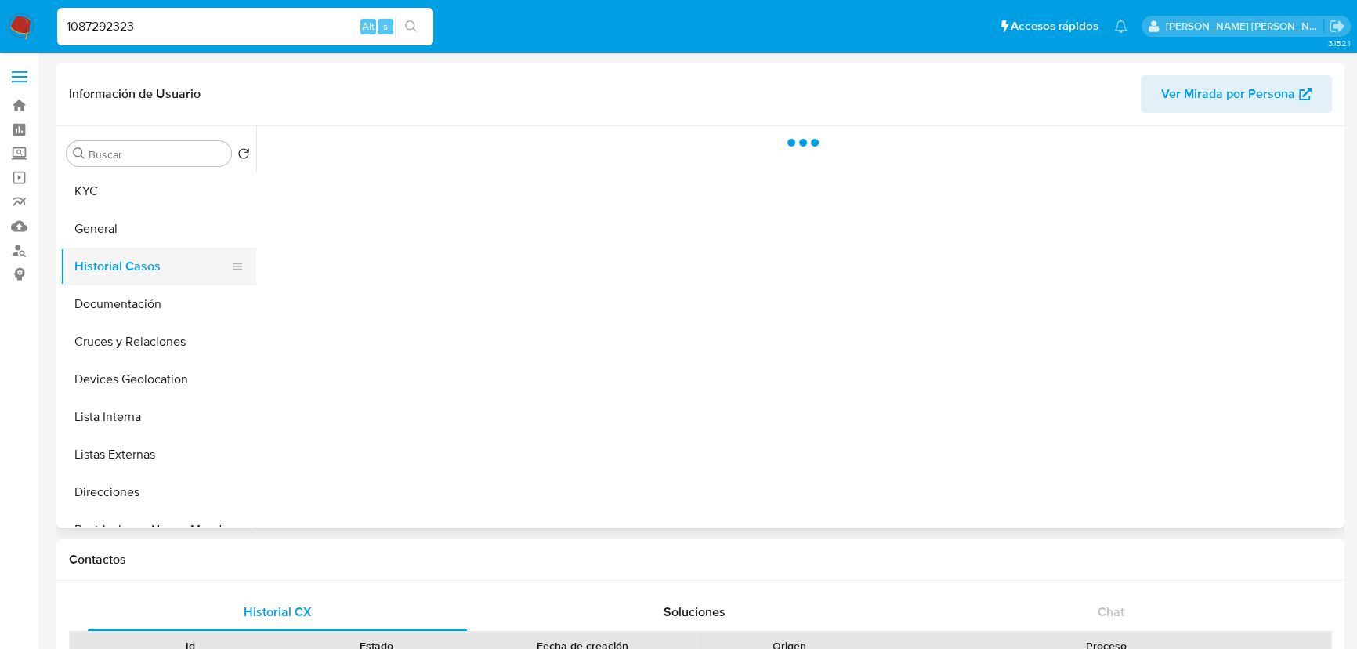
select select "10"
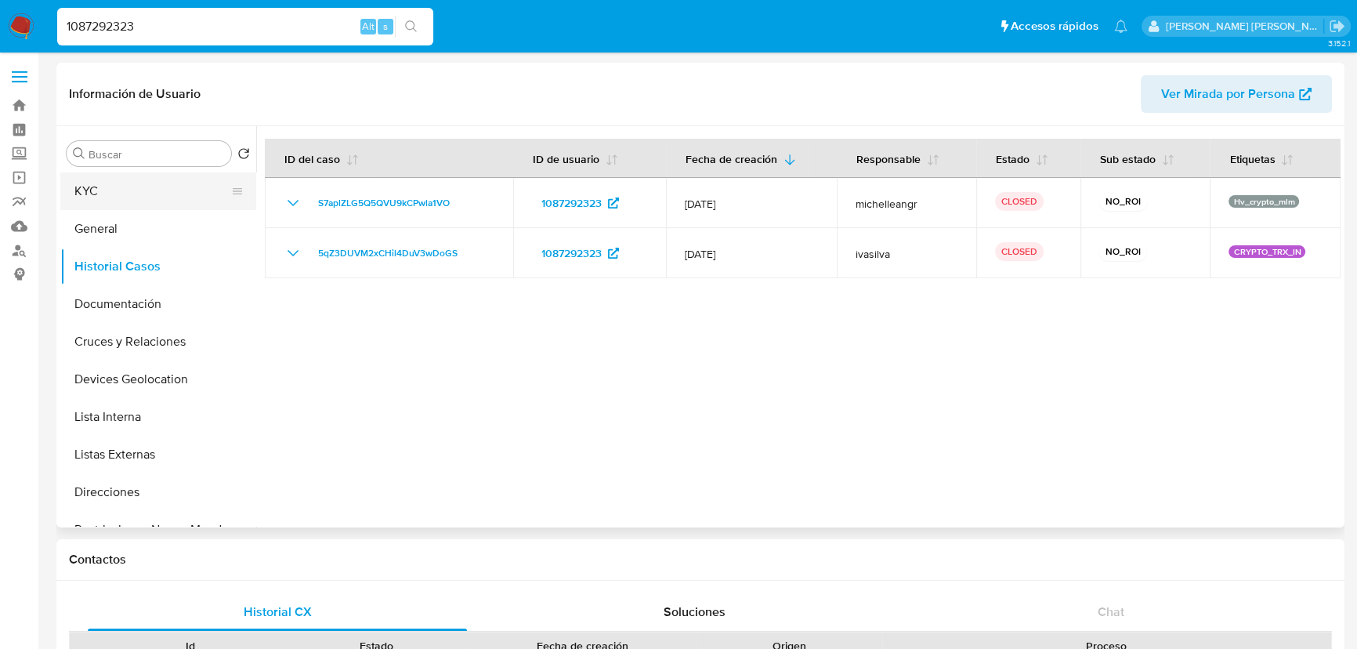
click at [117, 195] on button "KYC" at bounding box center [151, 191] width 183 height 38
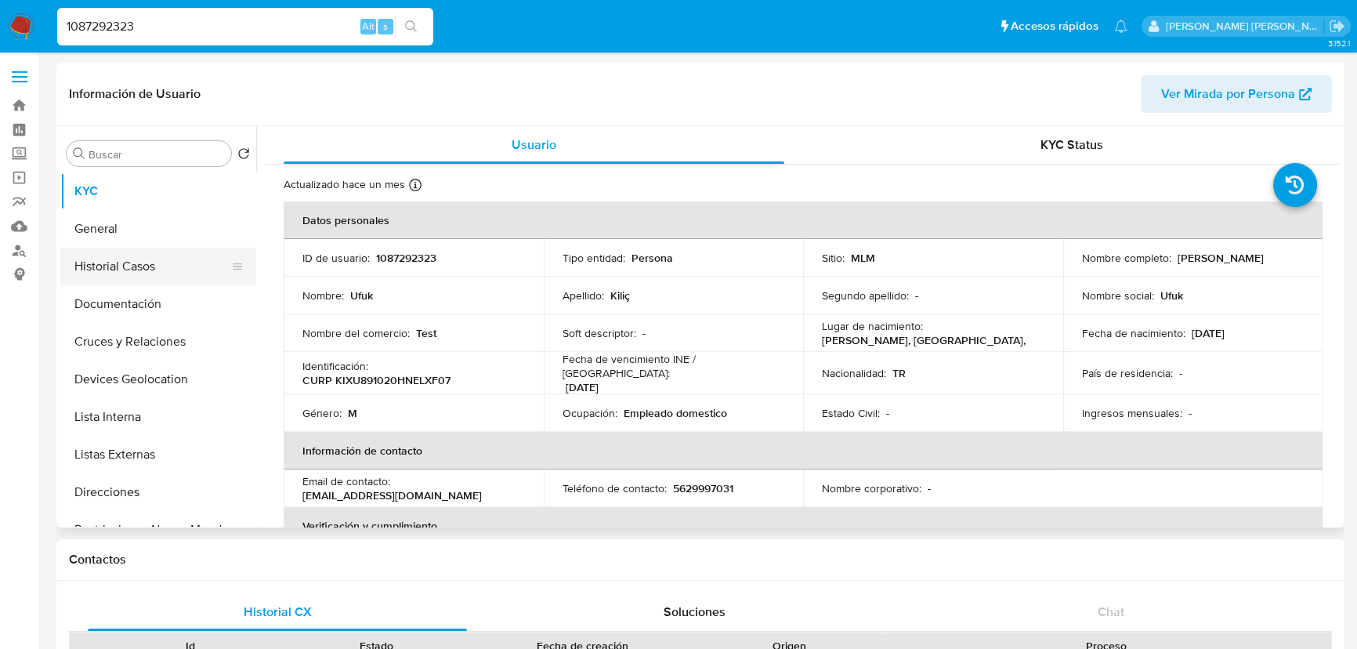
click at [150, 260] on button "Historial Casos" at bounding box center [151, 267] width 183 height 38
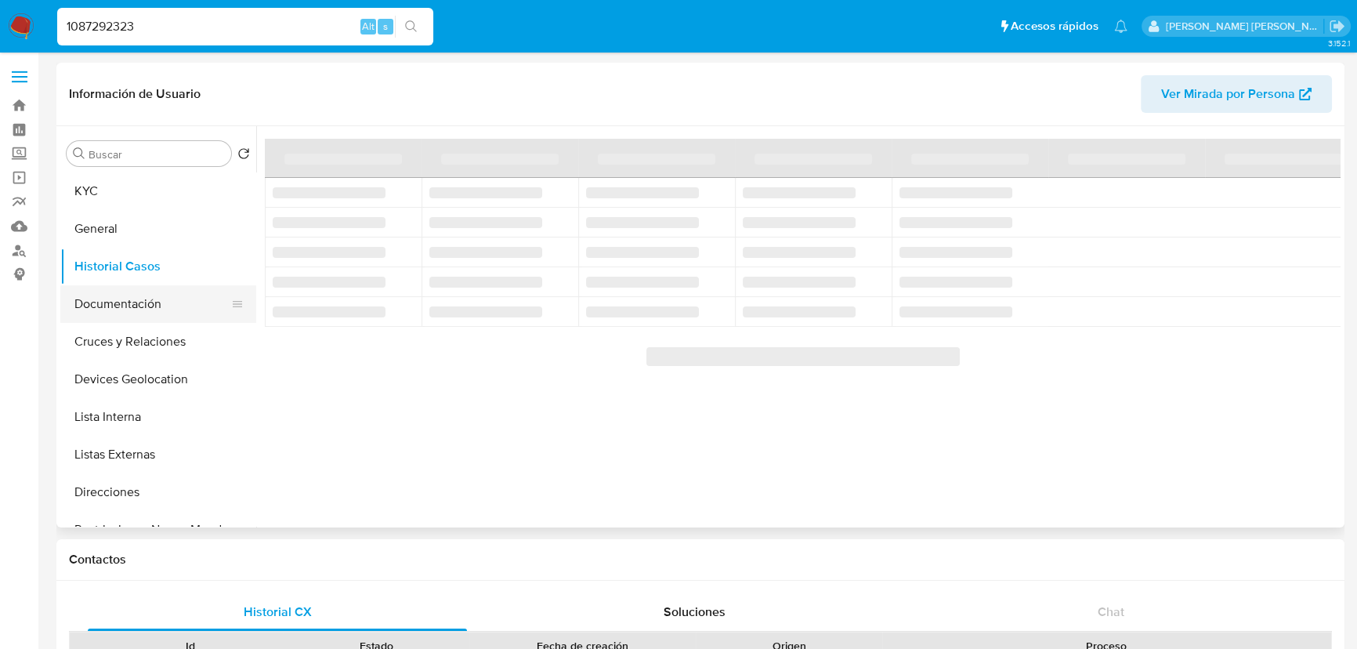
click at [145, 288] on button "Documentación" at bounding box center [151, 304] width 183 height 38
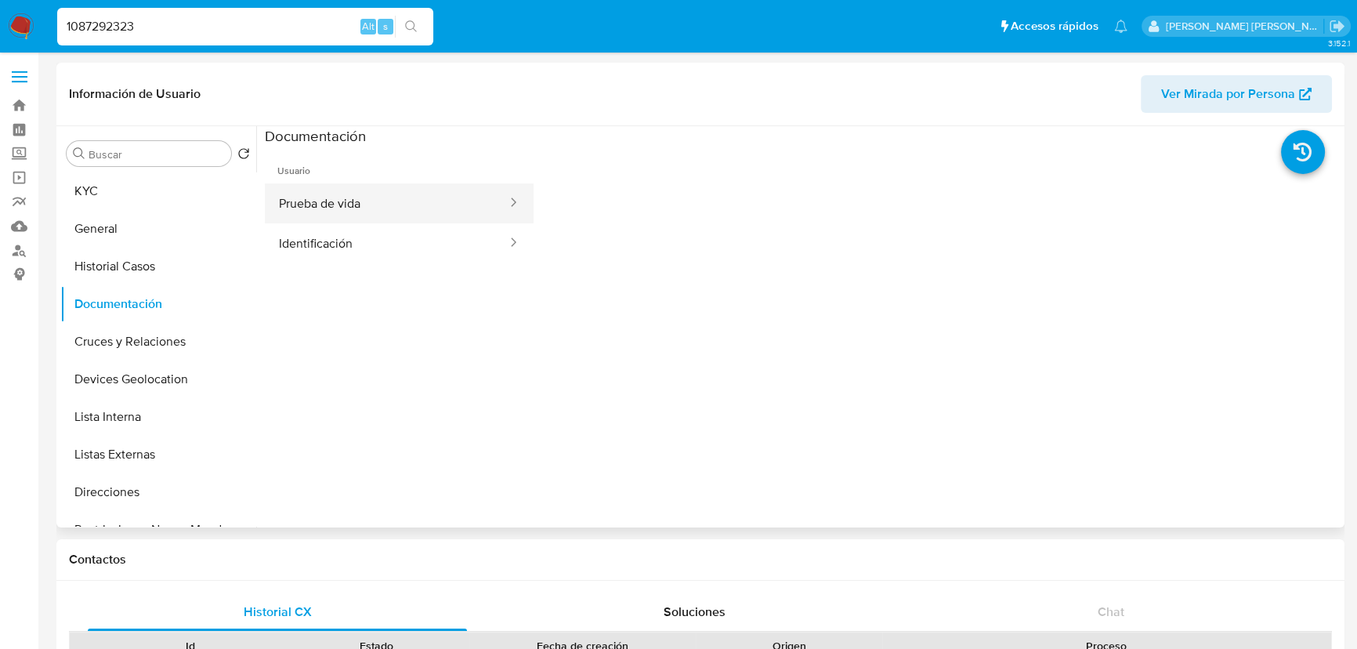
click at [392, 207] on button "Prueba de vida" at bounding box center [387, 203] width 244 height 40
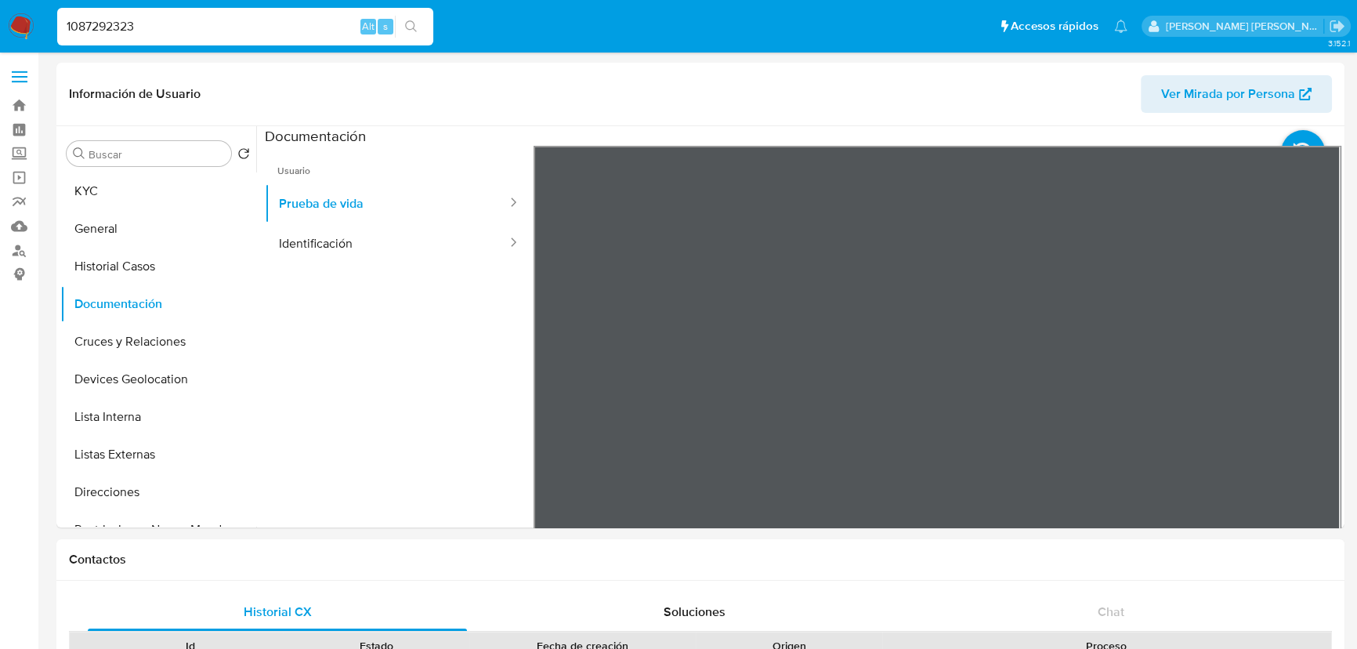
click at [107, 191] on button "KYC" at bounding box center [151, 191] width 183 height 38
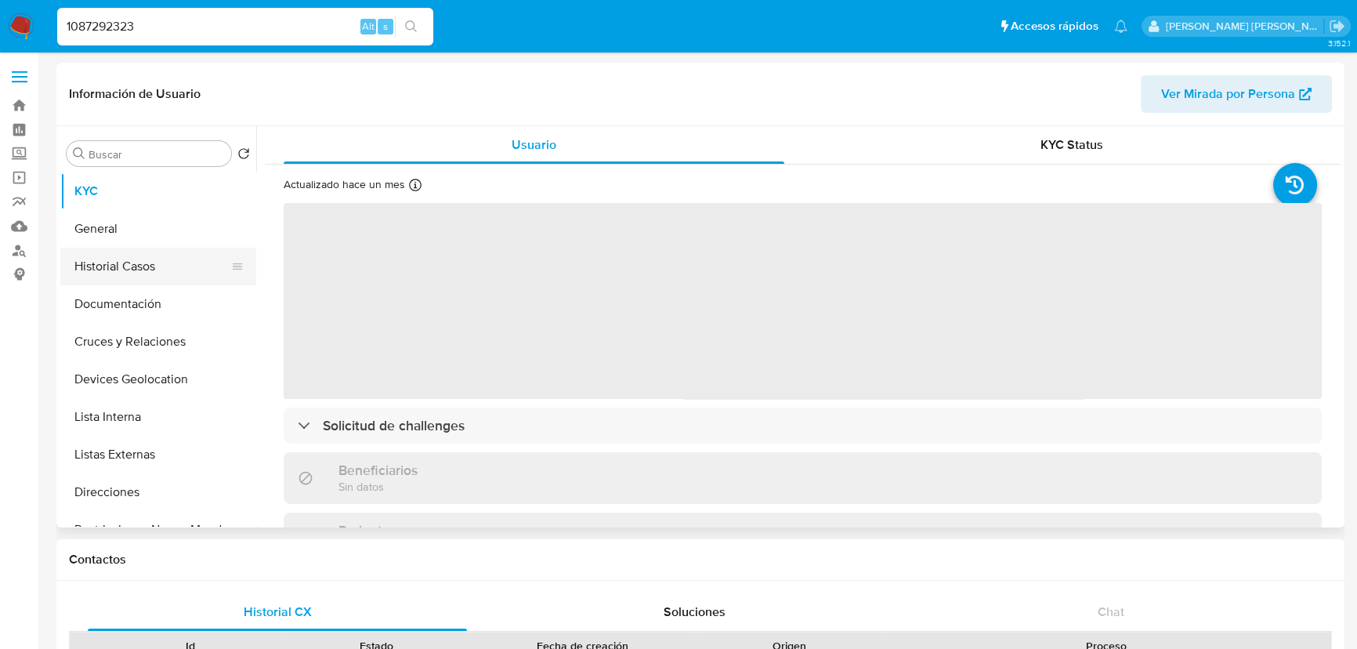
click at [150, 268] on button "Historial Casos" at bounding box center [151, 267] width 183 height 38
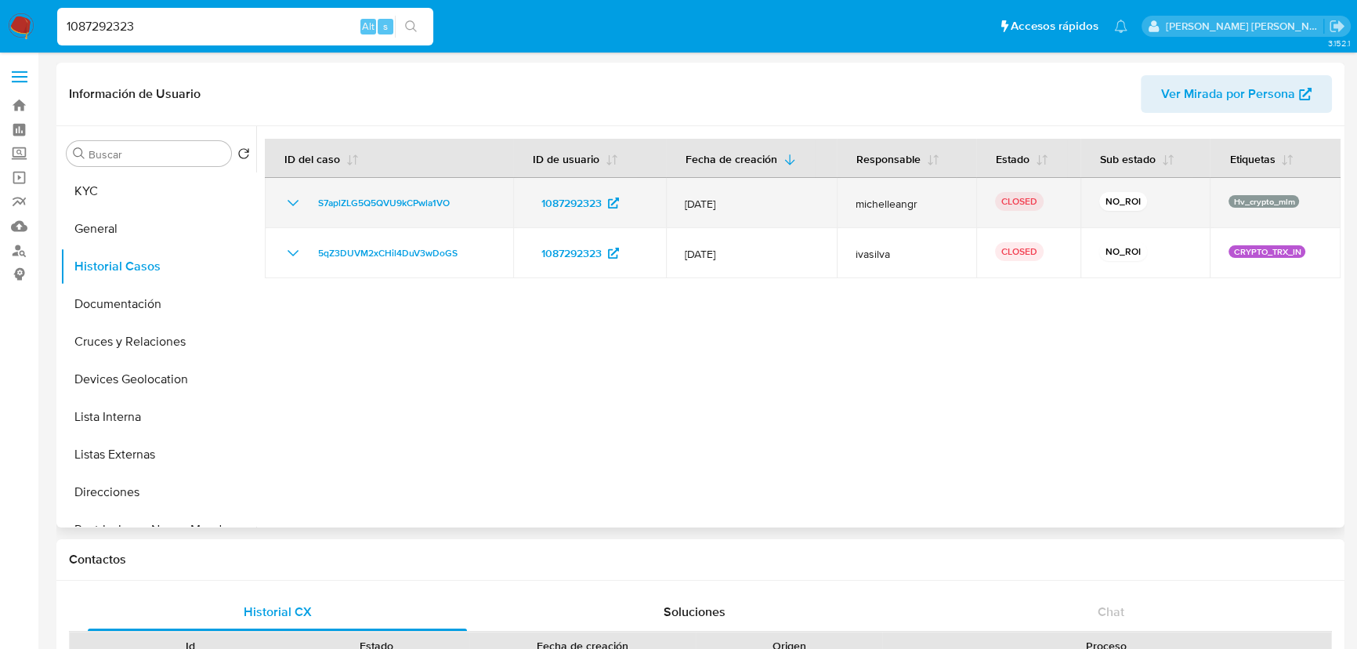
drag, startPoint x: 297, startPoint y: 200, endPoint x: 371, endPoint y: 206, distance: 74.7
click at [297, 200] on icon "Mostrar/Ocultar" at bounding box center [293, 203] width 19 height 19
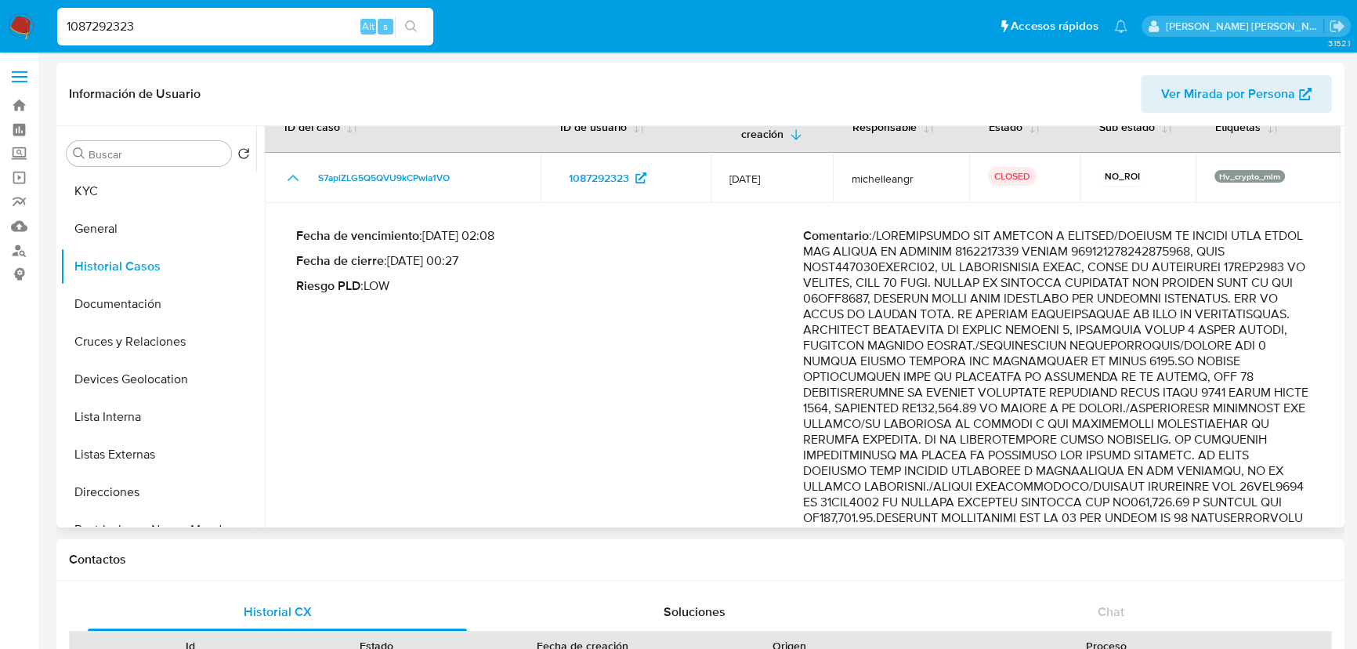
scroll to position [71, 0]
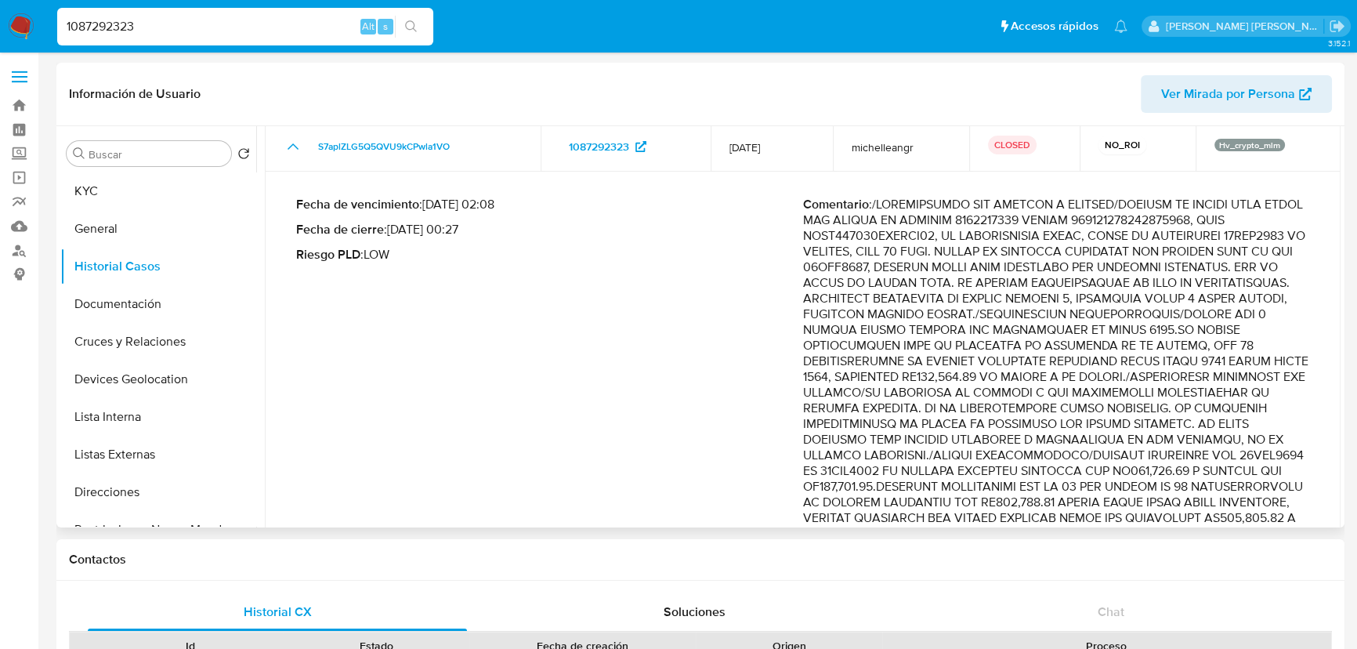
drag, startPoint x: 1133, startPoint y: 256, endPoint x: 1259, endPoint y: 351, distance: 157.8
click at [1262, 355] on p "Comentario :" at bounding box center [1056, 510] width 507 height 627
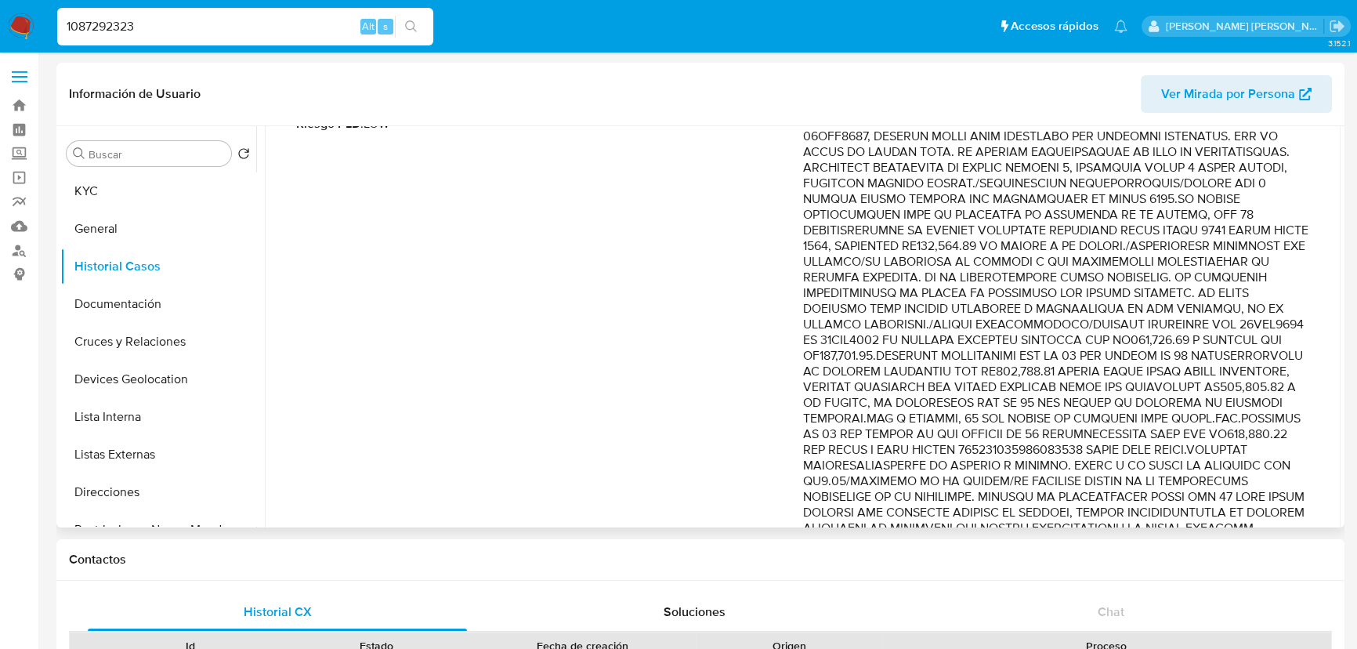
scroll to position [213, 0]
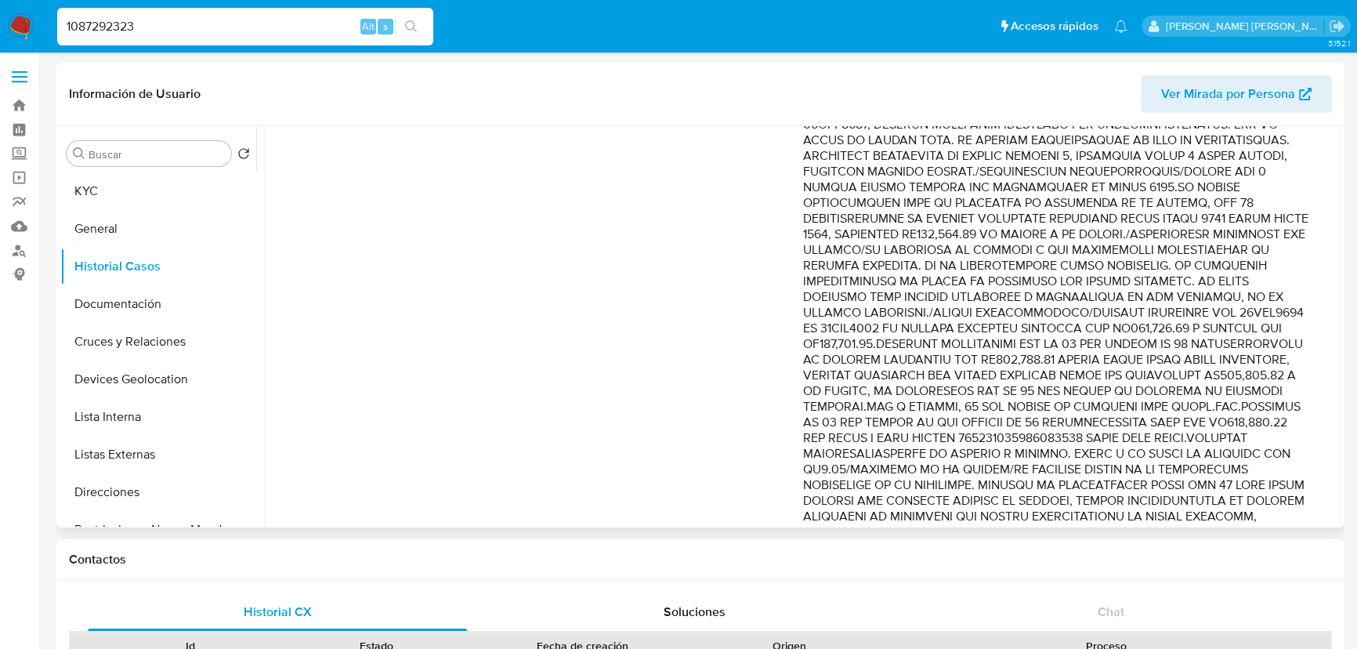
click at [1147, 231] on p "Comentario :" at bounding box center [1056, 367] width 507 height 627
drag, startPoint x: 1227, startPoint y: 212, endPoint x: 1208, endPoint y: 357, distance: 146.3
click at [1208, 358] on p "Comentario :" at bounding box center [1056, 367] width 507 height 627
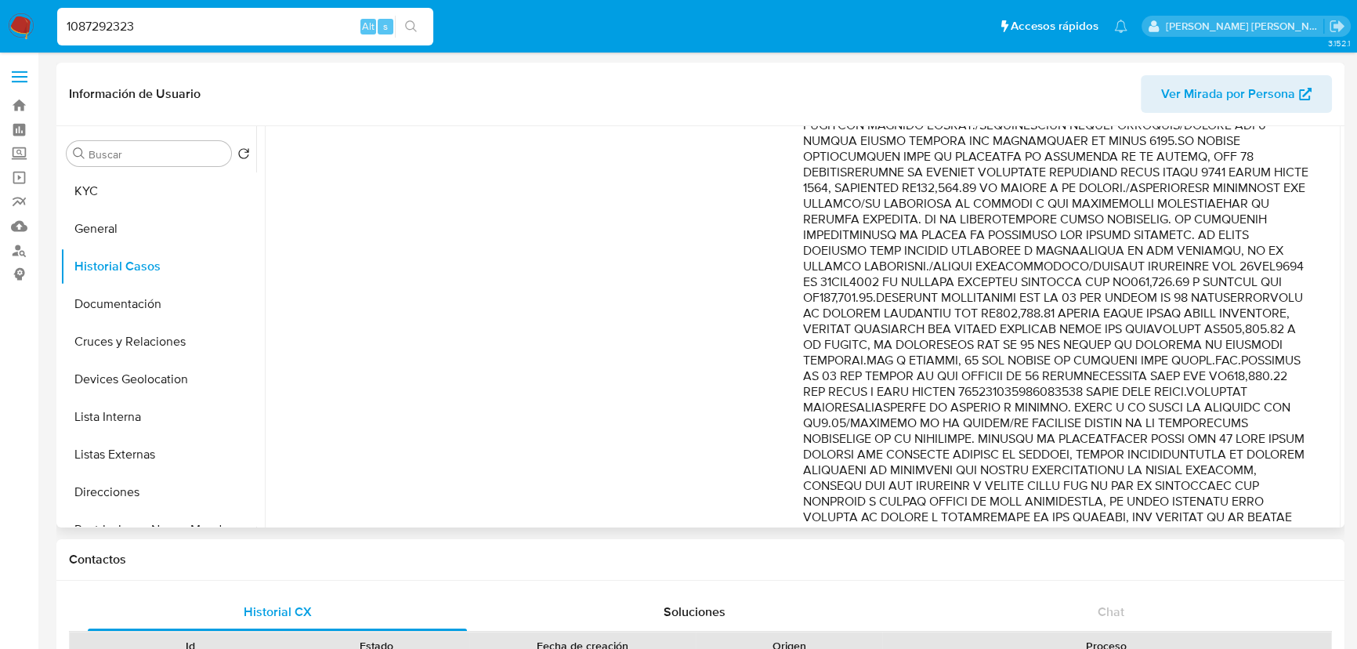
scroll to position [284, 0]
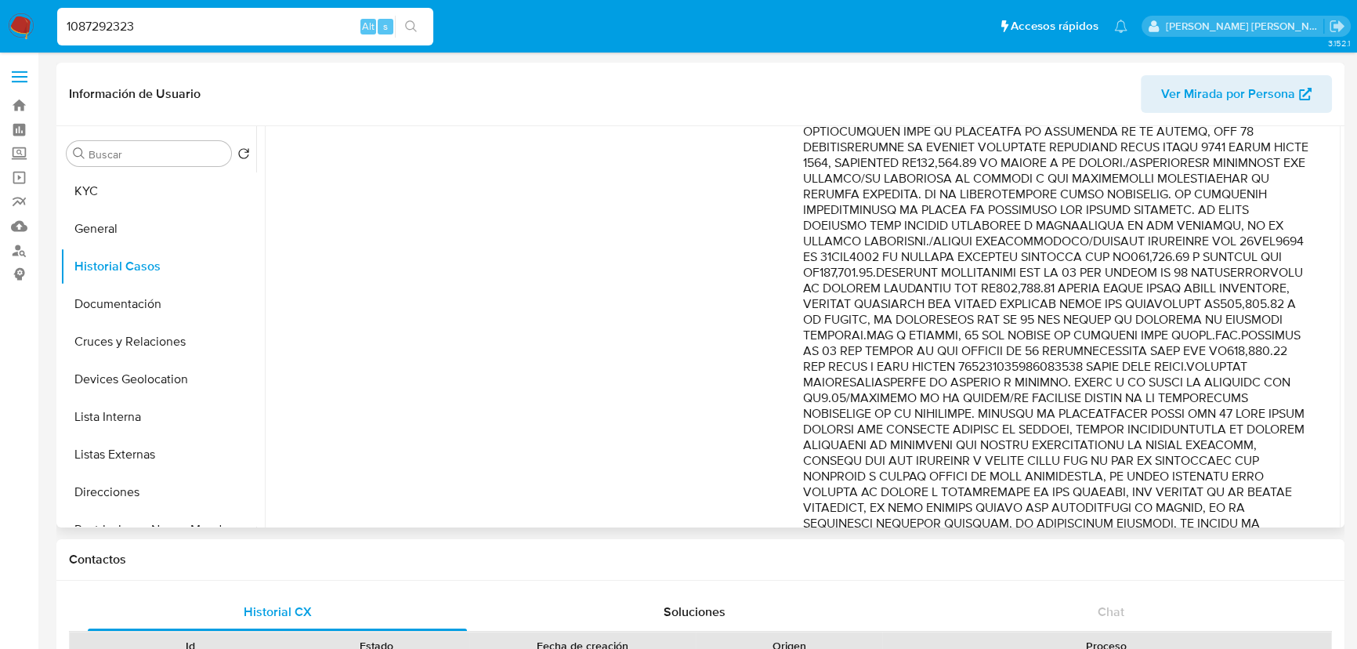
drag, startPoint x: 961, startPoint y: 299, endPoint x: 1209, endPoint y: 337, distance: 251.2
click at [1209, 337] on p "Comentario :" at bounding box center [1056, 296] width 507 height 627
click at [1216, 332] on p "Comentario :" at bounding box center [1056, 296] width 507 height 627
drag, startPoint x: 802, startPoint y: 336, endPoint x: 891, endPoint y: 337, distance: 89.3
click at [886, 337] on p "Comentario :" at bounding box center [1056, 296] width 507 height 627
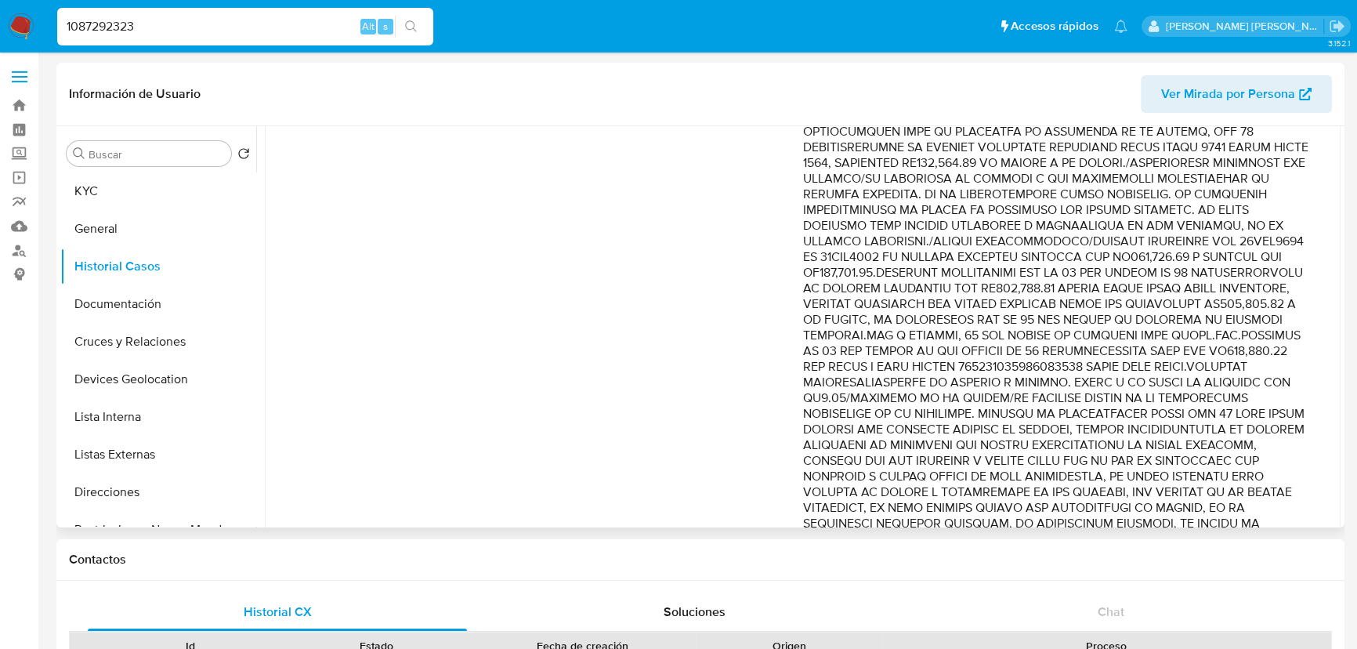
click at [913, 339] on p "Comentario :" at bounding box center [1056, 296] width 507 height 627
drag, startPoint x: 880, startPoint y: 336, endPoint x: 1217, endPoint y: 339, distance: 337.0
click at [1217, 339] on p "Comentario :" at bounding box center [1056, 296] width 507 height 627
click at [1186, 355] on p "Comentario :" at bounding box center [1056, 296] width 507 height 627
drag, startPoint x: 870, startPoint y: 351, endPoint x: 977, endPoint y: 351, distance: 107.4
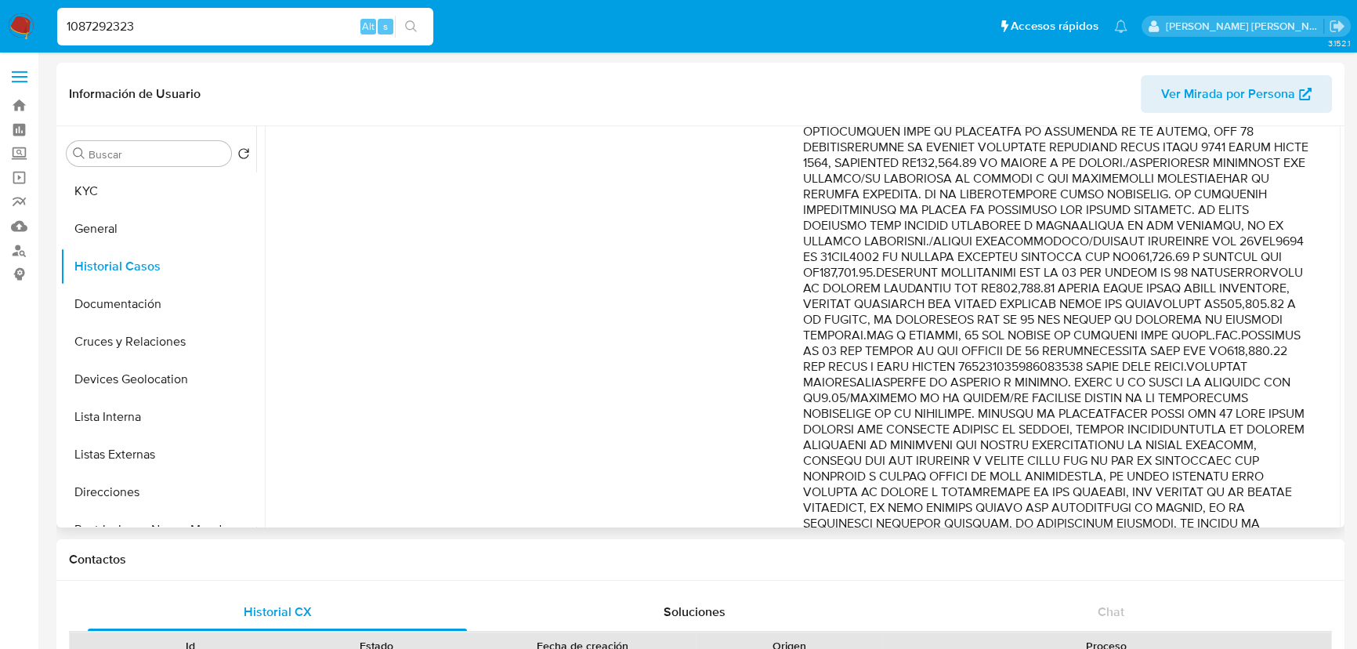
click at [977, 351] on p "Comentario :" at bounding box center [1056, 296] width 507 height 627
click at [1040, 352] on p "Comentario :" at bounding box center [1056, 296] width 507 height 627
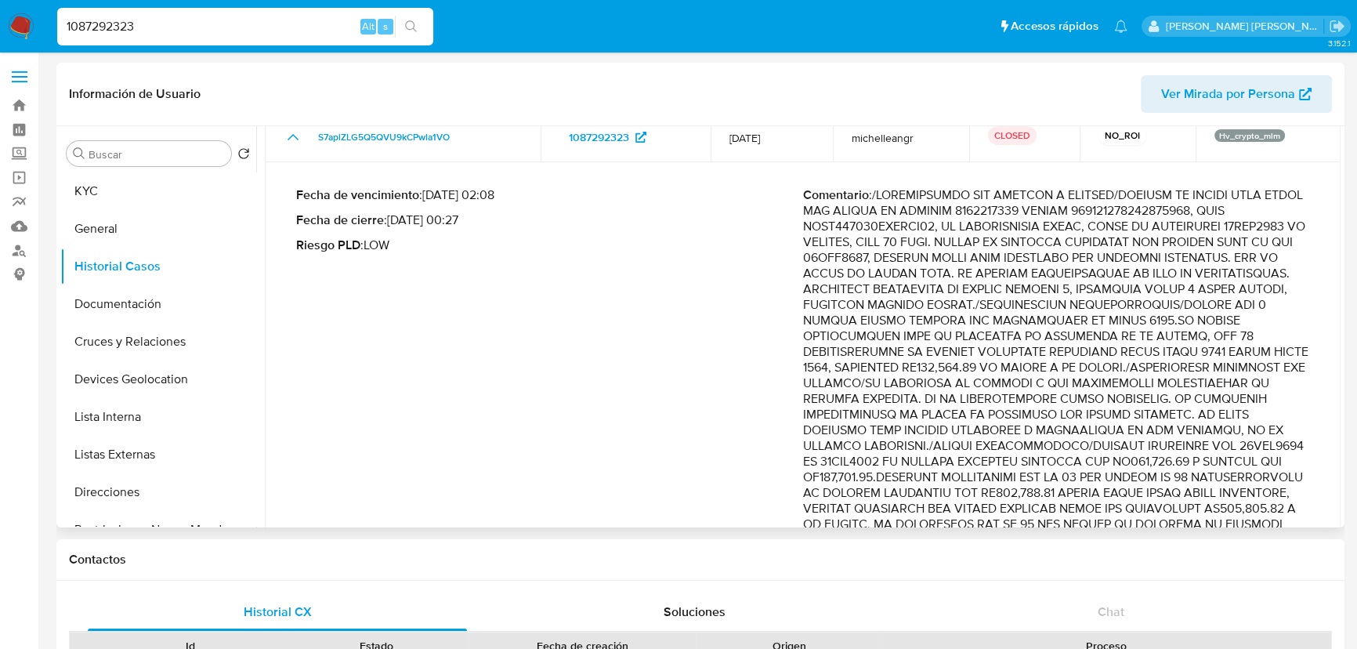
scroll to position [0, 0]
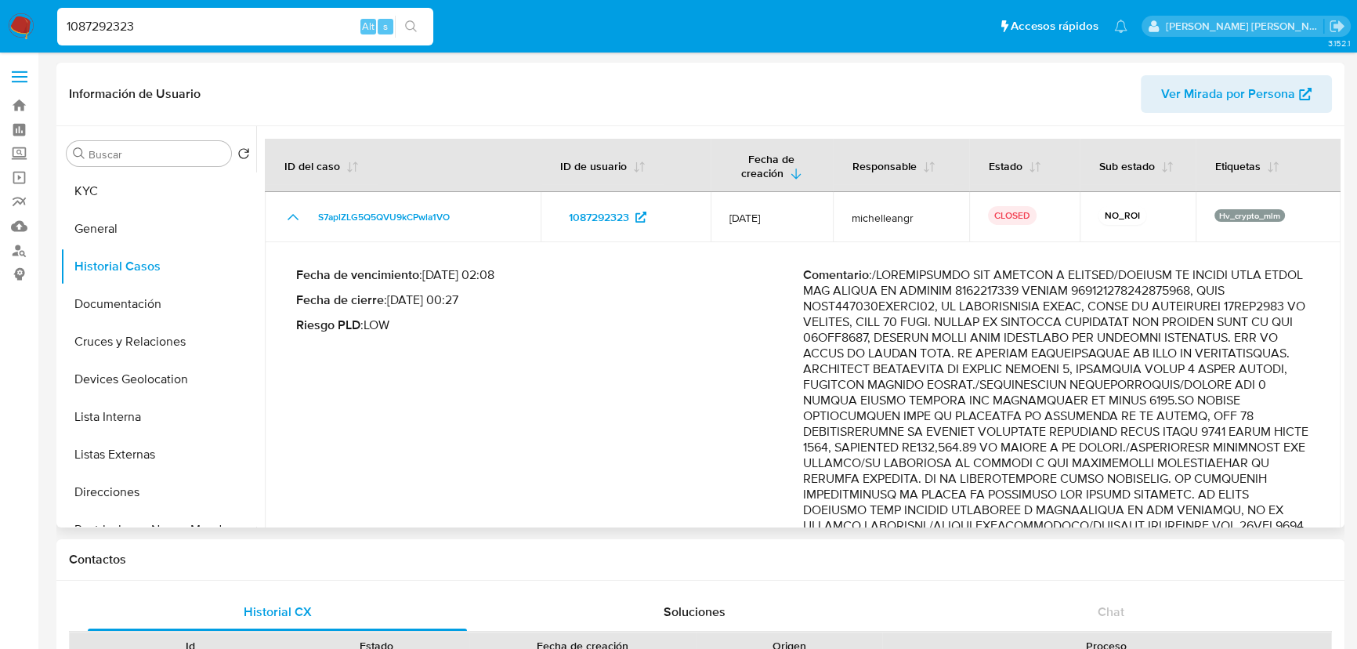
drag, startPoint x: 1040, startPoint y: 295, endPoint x: 1038, endPoint y: 286, distance: 8.9
click at [1040, 294] on p "Comentario :" at bounding box center [1056, 580] width 507 height 627
click at [1038, 283] on p "Comentario :" at bounding box center [1056, 580] width 507 height 627
